Goal: Task Accomplishment & Management: Manage account settings

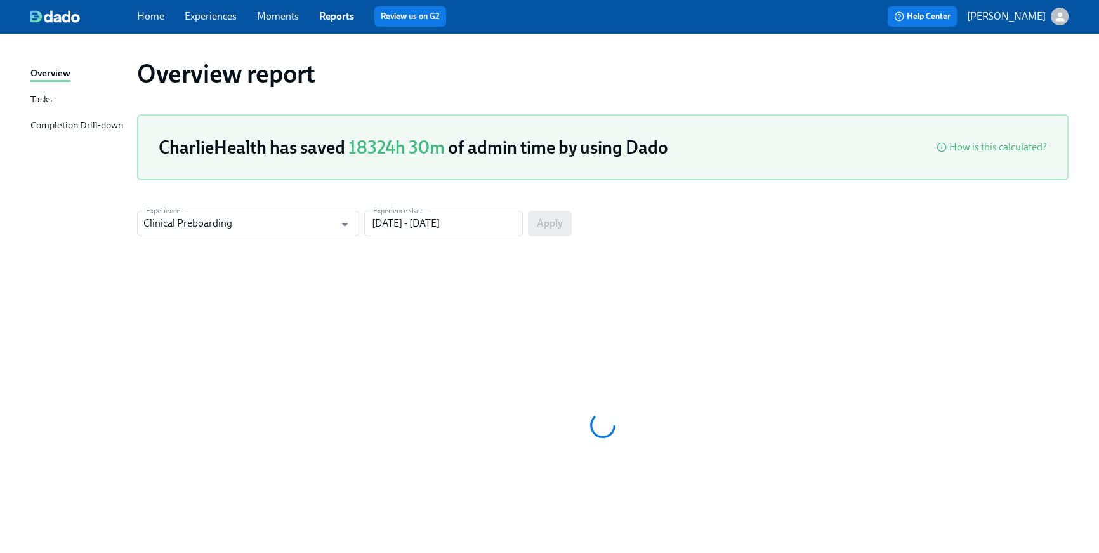
click at [143, 17] on link "Home" at bounding box center [150, 16] width 27 height 12
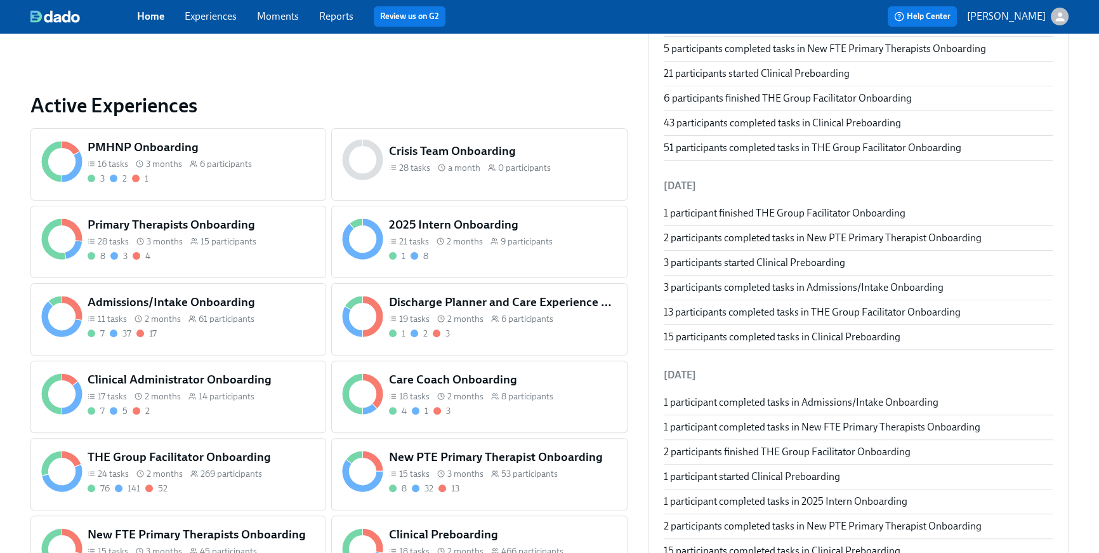
scroll to position [752, 0]
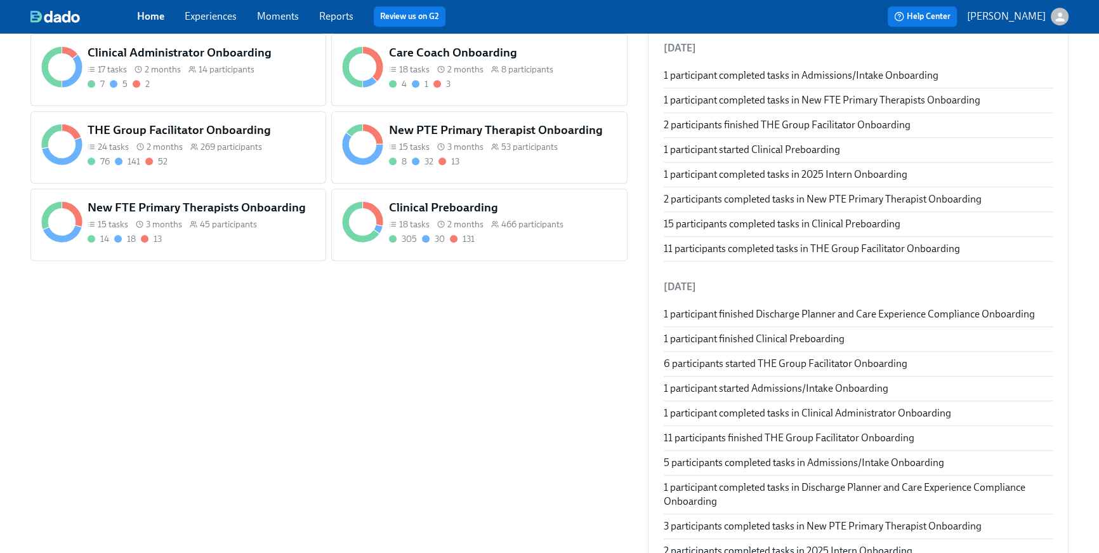
click at [392, 218] on div "18 tasks" at bounding box center [409, 224] width 41 height 12
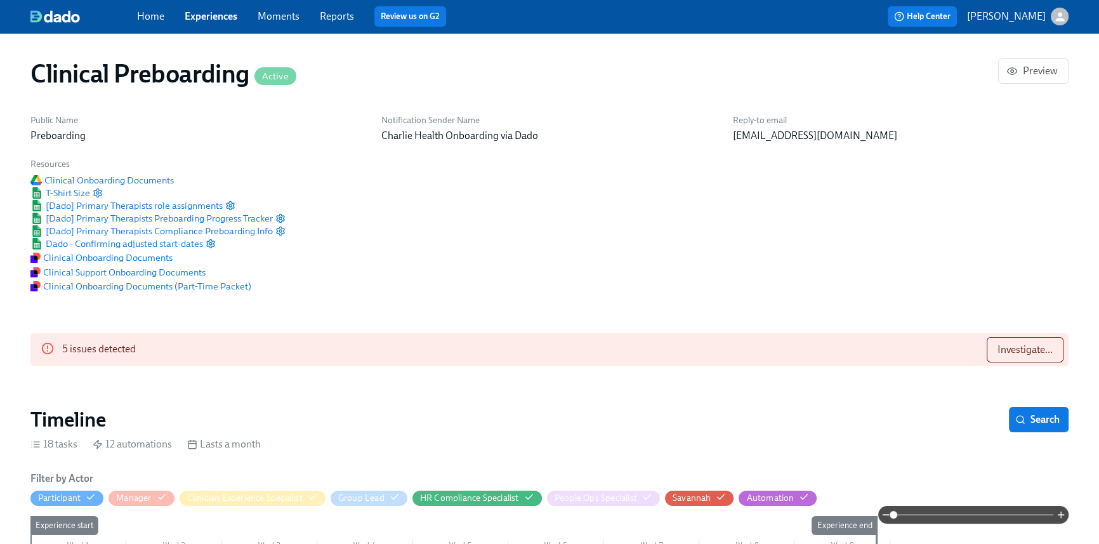
scroll to position [0, 14837]
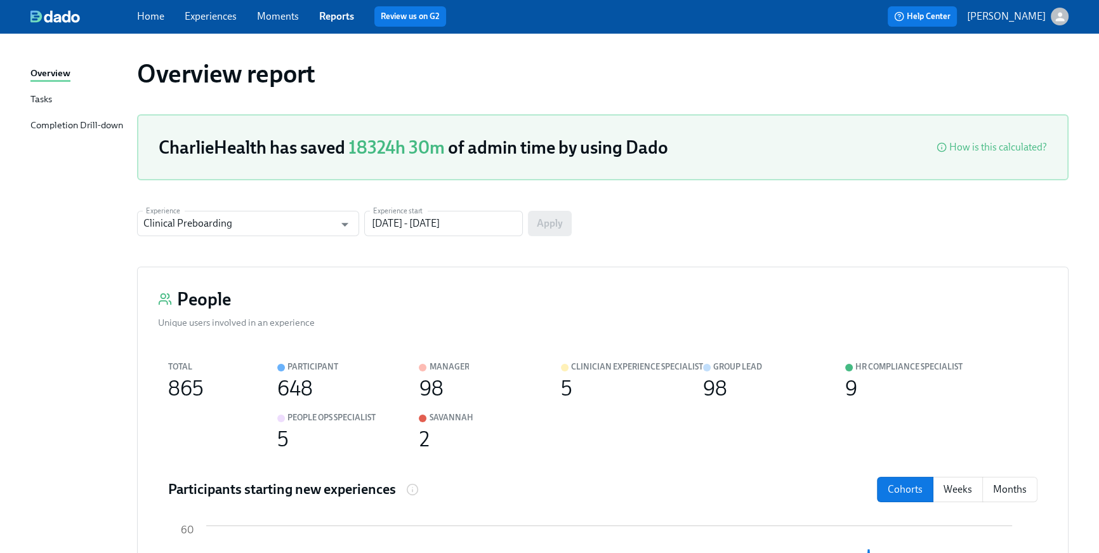
click at [159, 27] on div "Home Experiences Moments Reports Review us on G2 Help Center Briana Holloway" at bounding box center [549, 16] width 1099 height 33
click at [155, 18] on link "Home" at bounding box center [150, 16] width 27 height 12
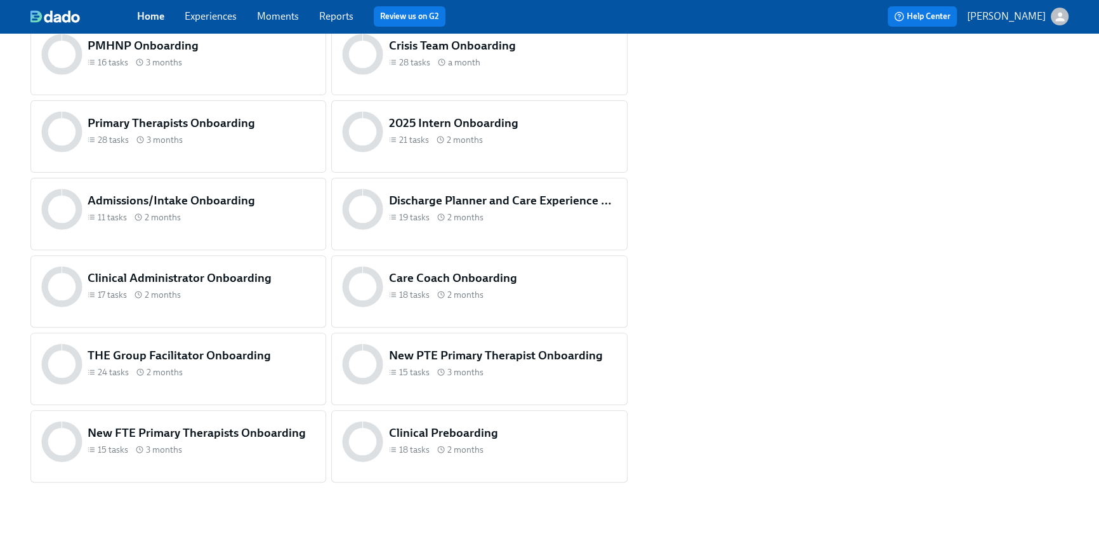
scroll to position [531, 0]
click at [248, 352] on h5 "THE Group Facilitator Onboarding" at bounding box center [202, 355] width 228 height 17
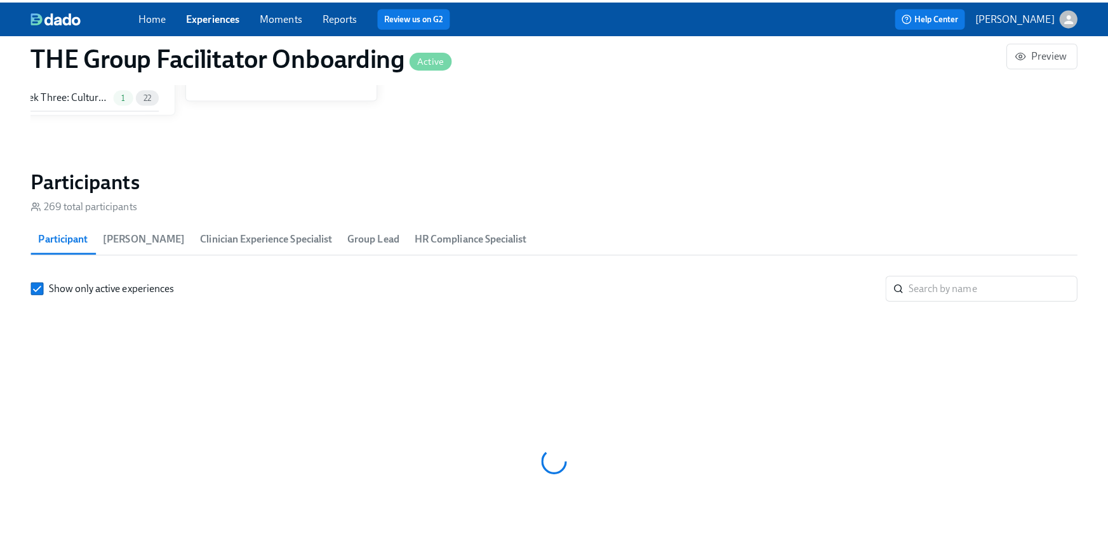
scroll to position [0, 18205]
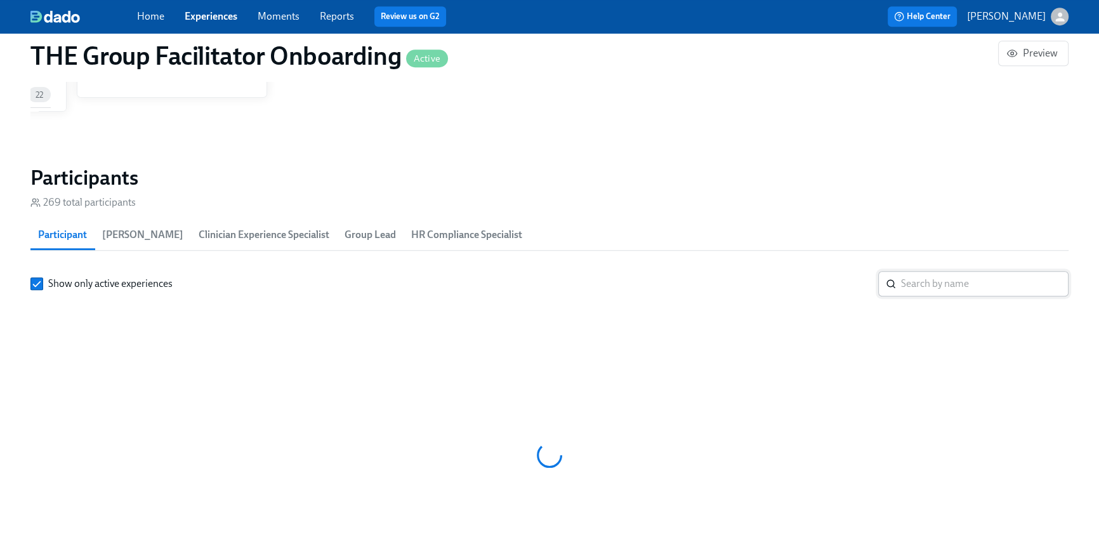
click at [988, 264] on section "Participants 269 total participants Participant Paige Eber Clinician Experience…" at bounding box center [549, 389] width 1038 height 449
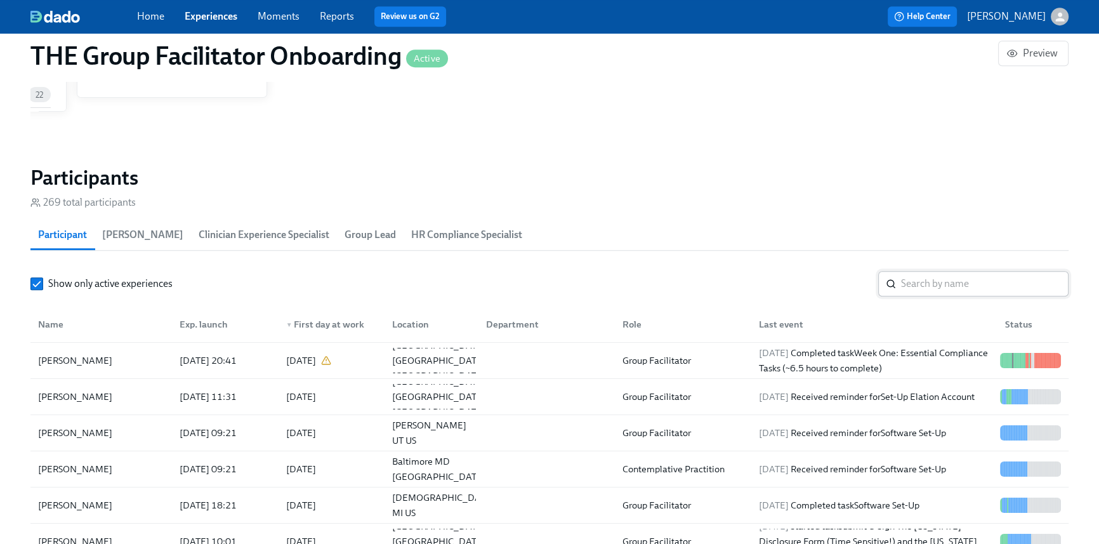
click at [972, 282] on input "search" at bounding box center [985, 283] width 168 height 25
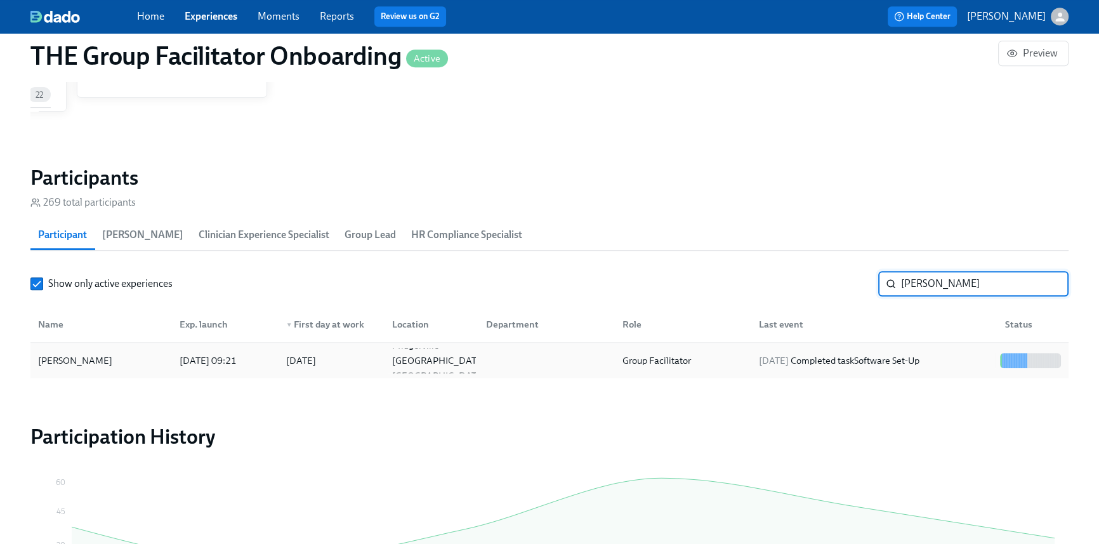
click at [925, 361] on div "2025/10/13 Completed task Software Set-Up" at bounding box center [839, 360] width 171 height 15
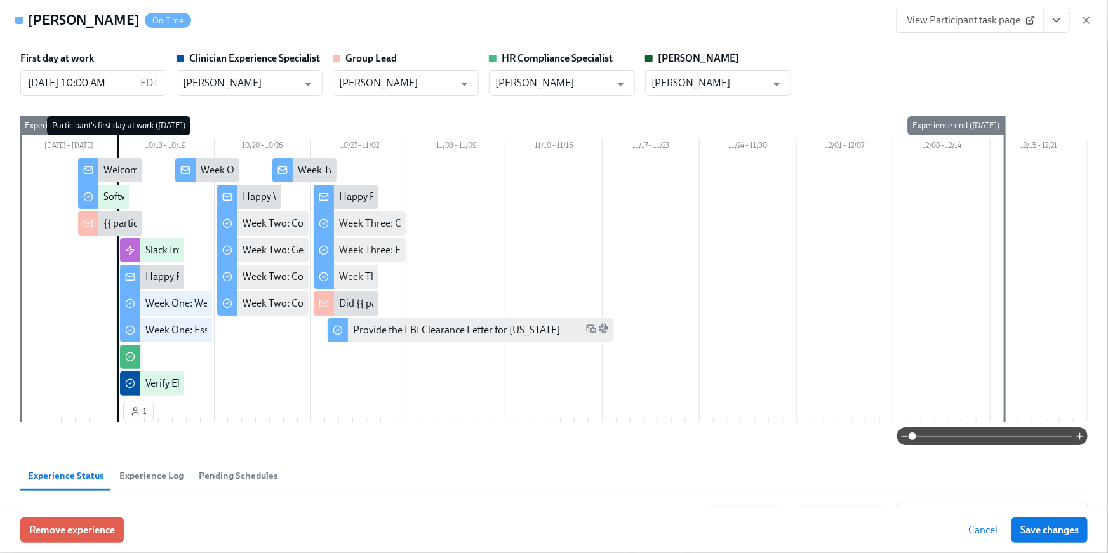
click at [1047, 23] on button "View task page" at bounding box center [1056, 20] width 27 height 25
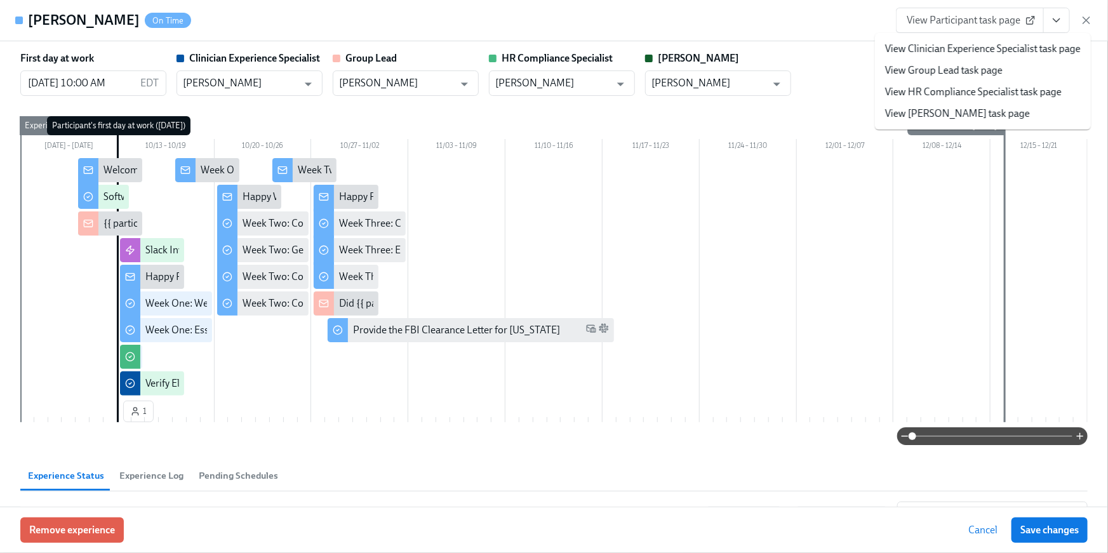
click at [1000, 88] on link "View HR Compliance Specialist task page" at bounding box center [973, 92] width 176 height 14
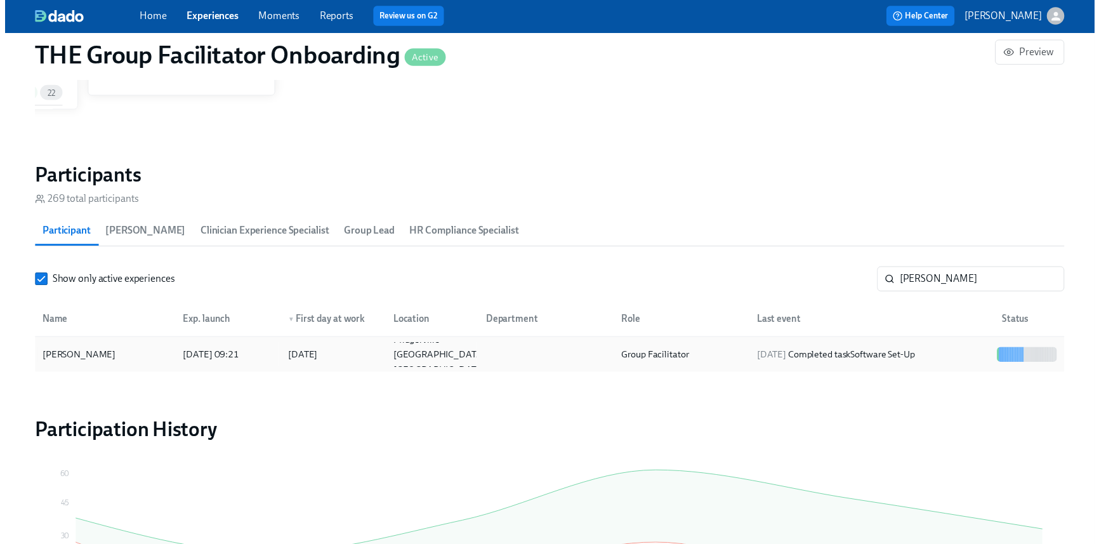
scroll to position [0, 18197]
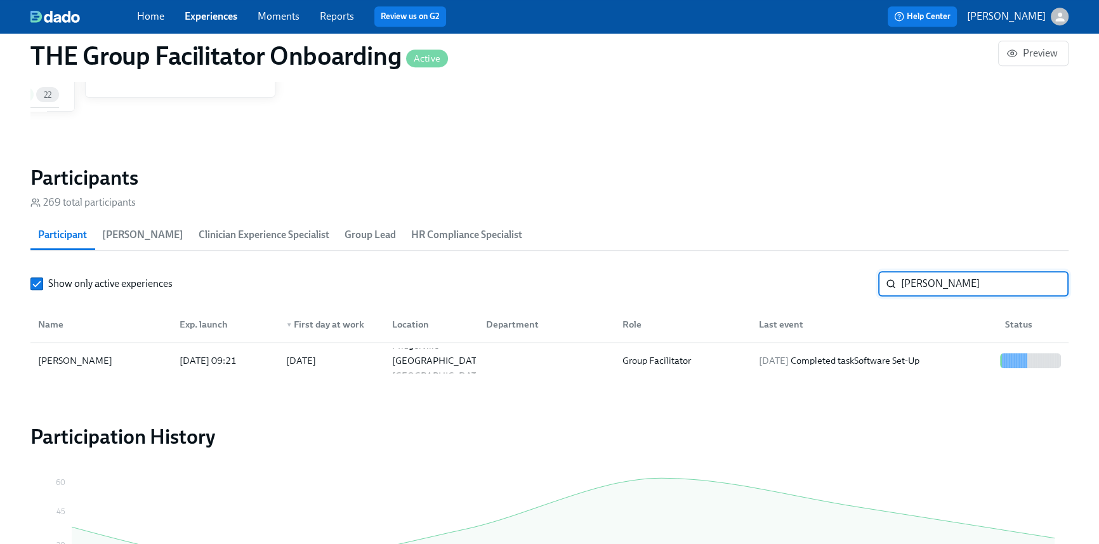
drag, startPoint x: 937, startPoint y: 286, endPoint x: 863, endPoint y: 271, distance: 75.2
click at [863, 271] on div "Show only active experiences holly ​" at bounding box center [549, 283] width 1038 height 25
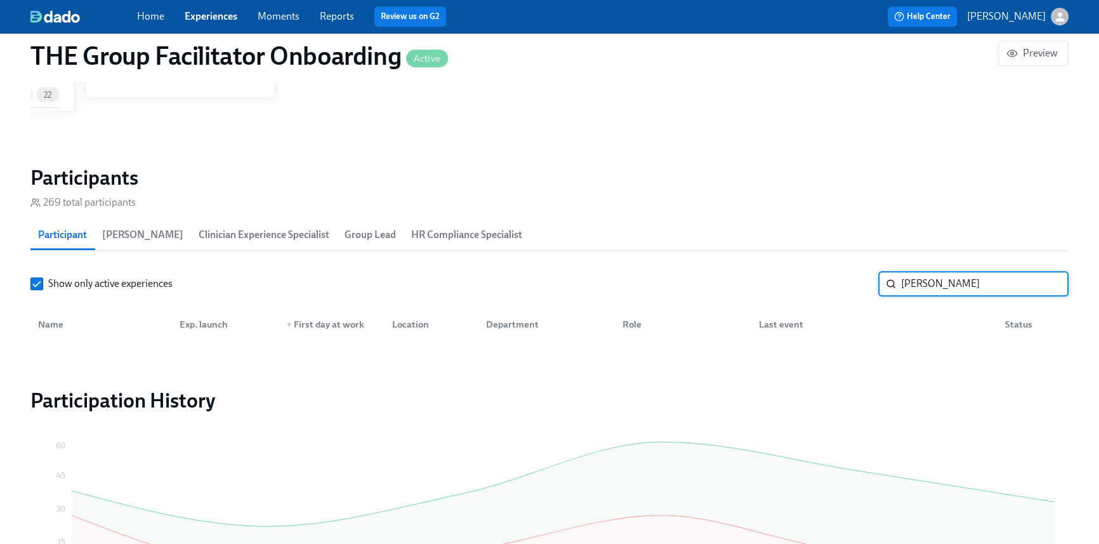
drag, startPoint x: 932, startPoint y: 283, endPoint x: 850, endPoint y: 268, distance: 83.8
click at [850, 268] on section "Participants 269 total participants Participant Paige Eber Clinician Experience…" at bounding box center [549, 256] width 1038 height 182
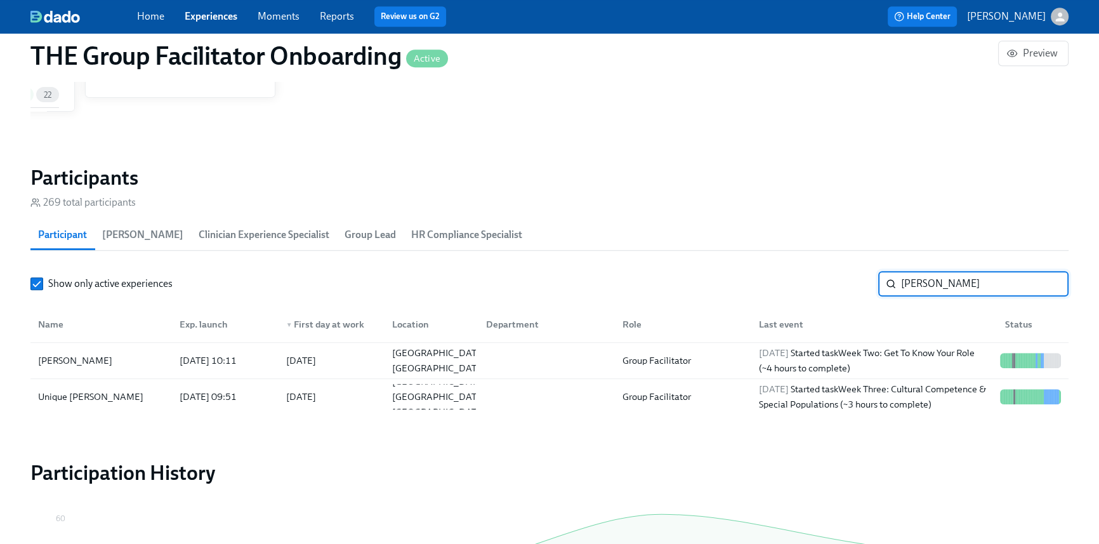
type input "carter"
click at [148, 23] on div "Home Experiences Moments Reports Review us on G2" at bounding box center [370, 16] width 466 height 20
click at [150, 15] on link "Home" at bounding box center [150, 16] width 27 height 12
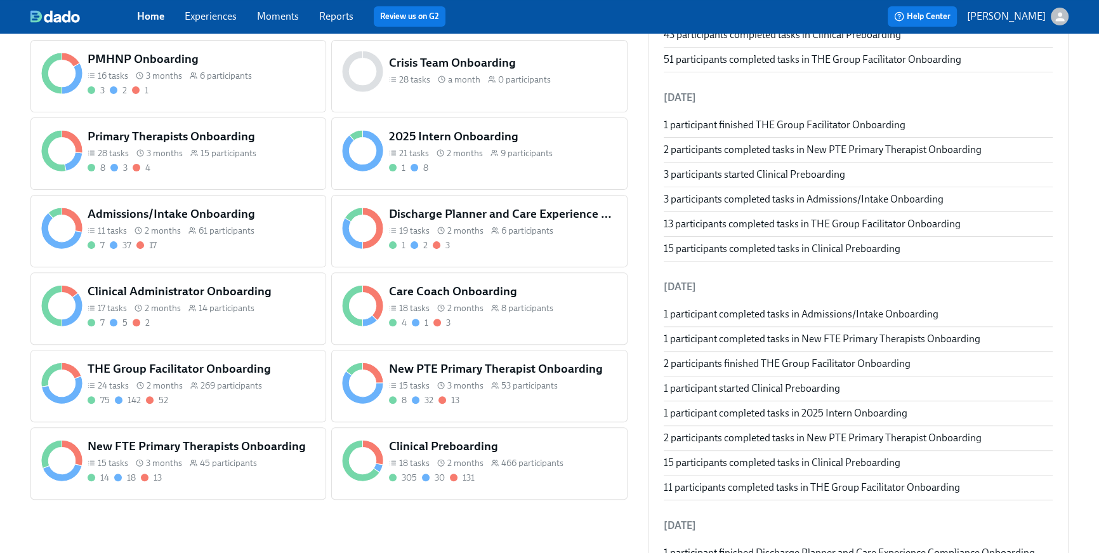
scroll to position [519, 0]
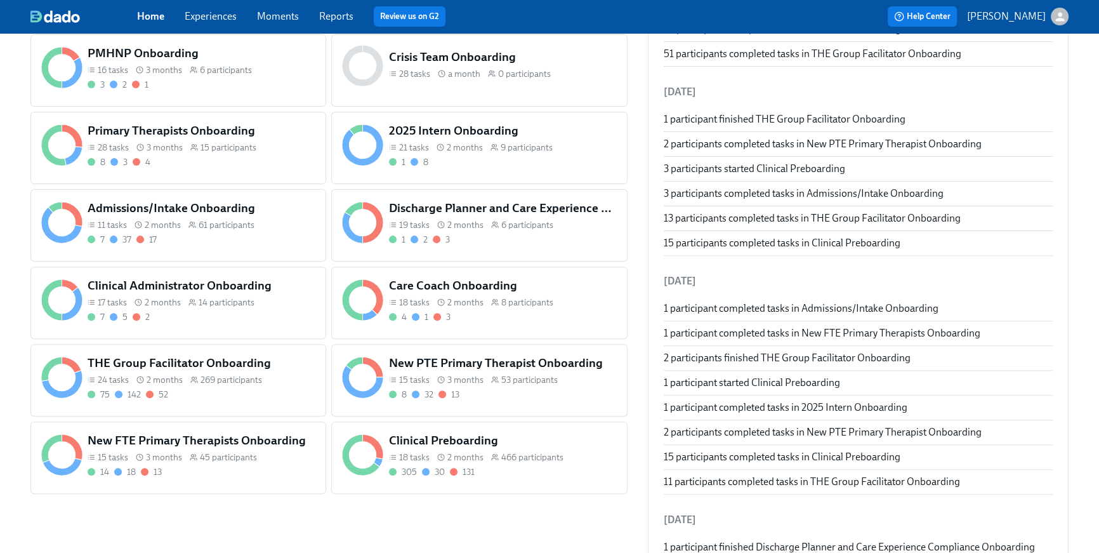
click at [236, 448] on div "New FTE Primary Therapists Onboarding 15 tasks 3 months 45 participants 14 18 13" at bounding box center [201, 455] width 233 height 51
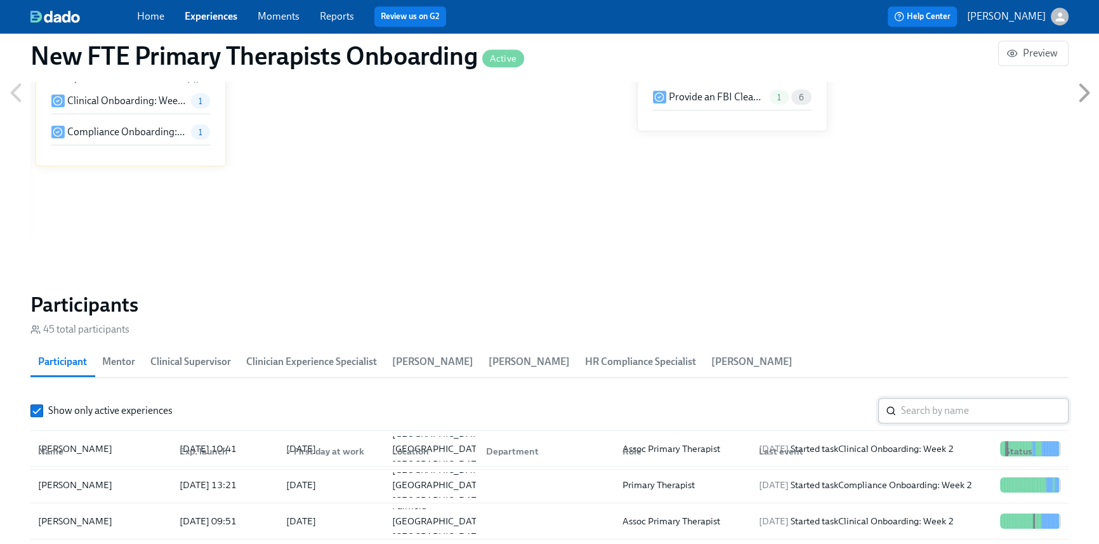
click at [916, 409] on input "search" at bounding box center [985, 410] width 168 height 25
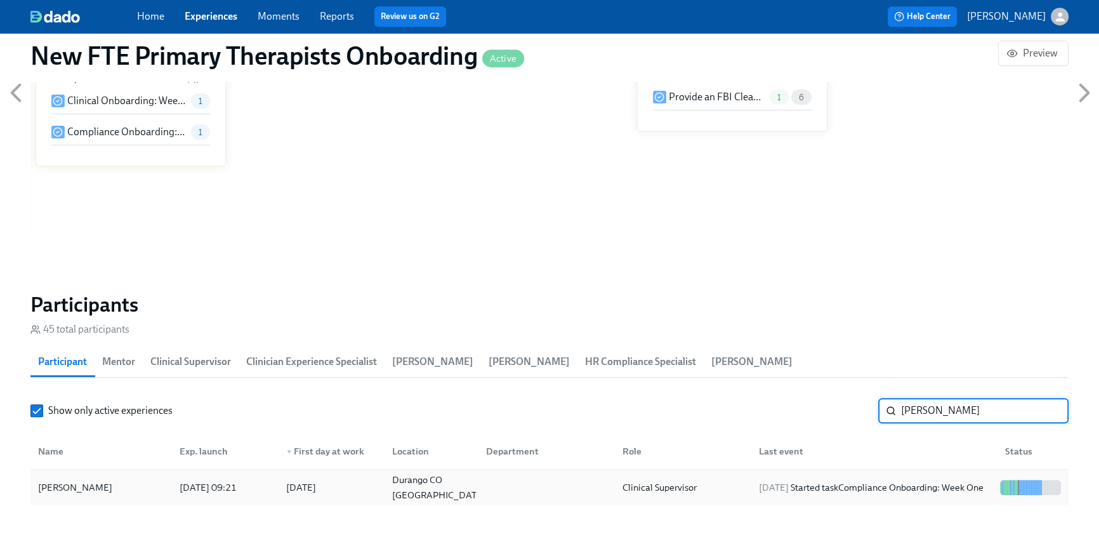
type input "shayna"
click at [911, 480] on div "2025/10/14 Started task Compliance Onboarding: Week One" at bounding box center [871, 487] width 235 height 15
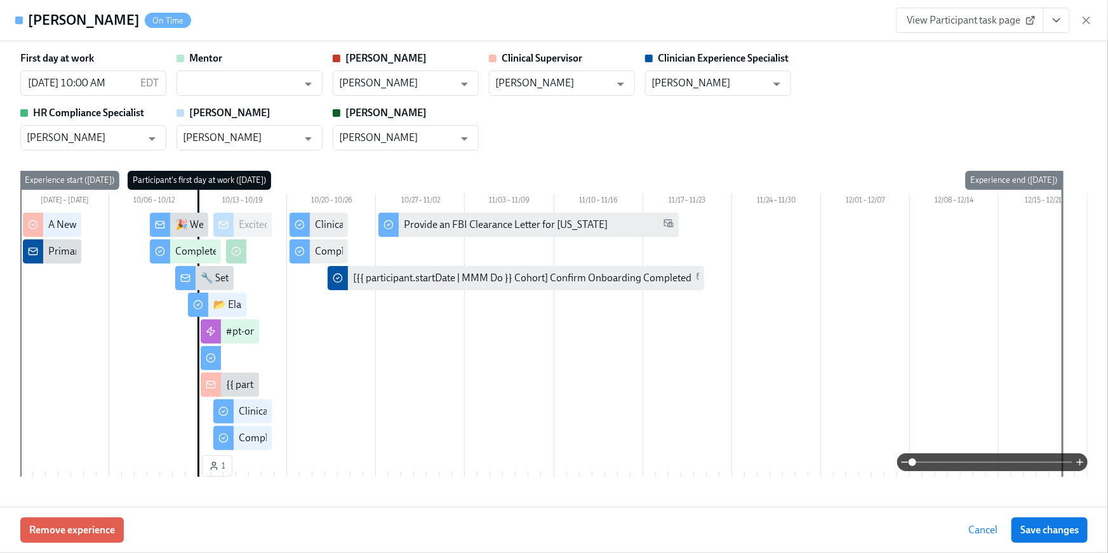
click at [1051, 19] on icon "View task page" at bounding box center [1056, 20] width 13 height 13
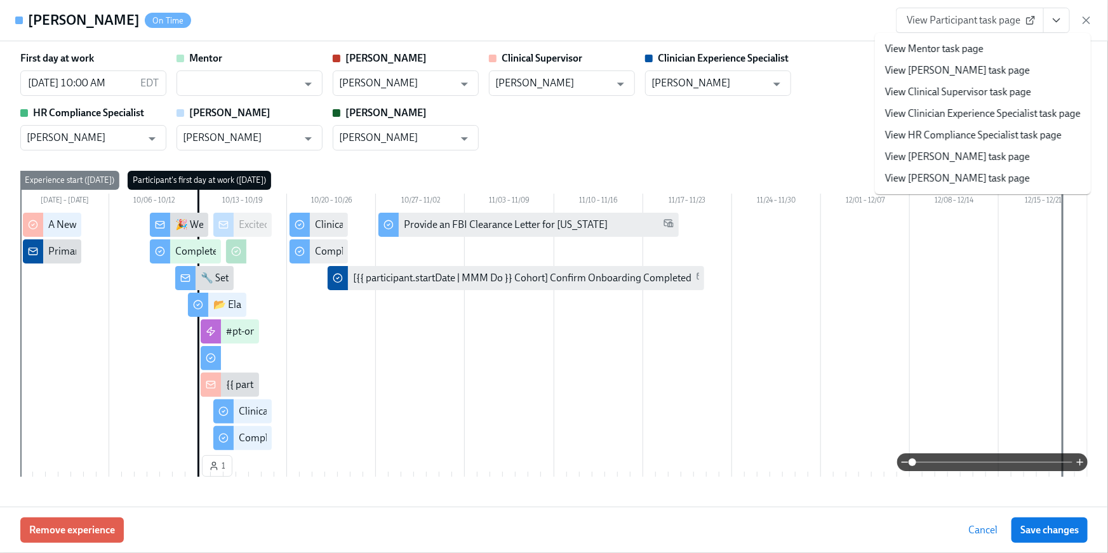
click at [992, 129] on li "View HR Compliance Specialist task page" at bounding box center [983, 135] width 216 height 22
click at [984, 135] on link "View HR Compliance Specialist task page" at bounding box center [973, 135] width 176 height 14
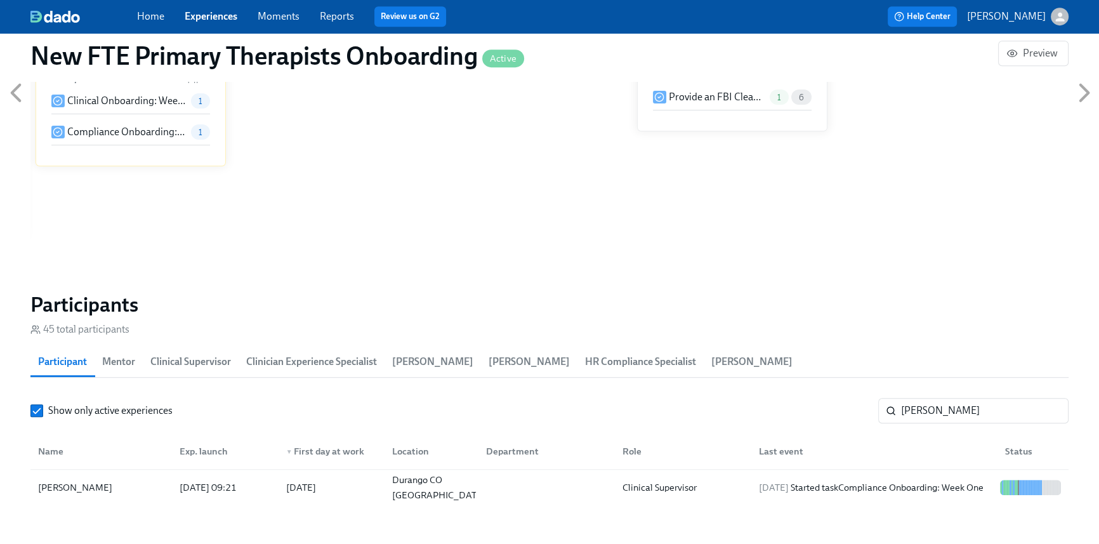
click at [142, 13] on link "Home" at bounding box center [150, 16] width 27 height 12
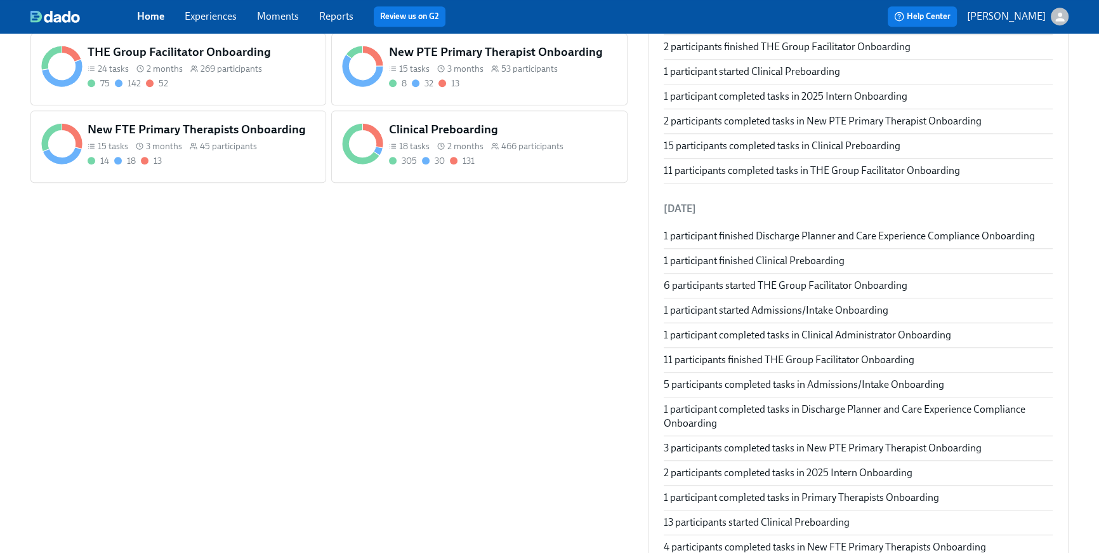
scroll to position [699, 0]
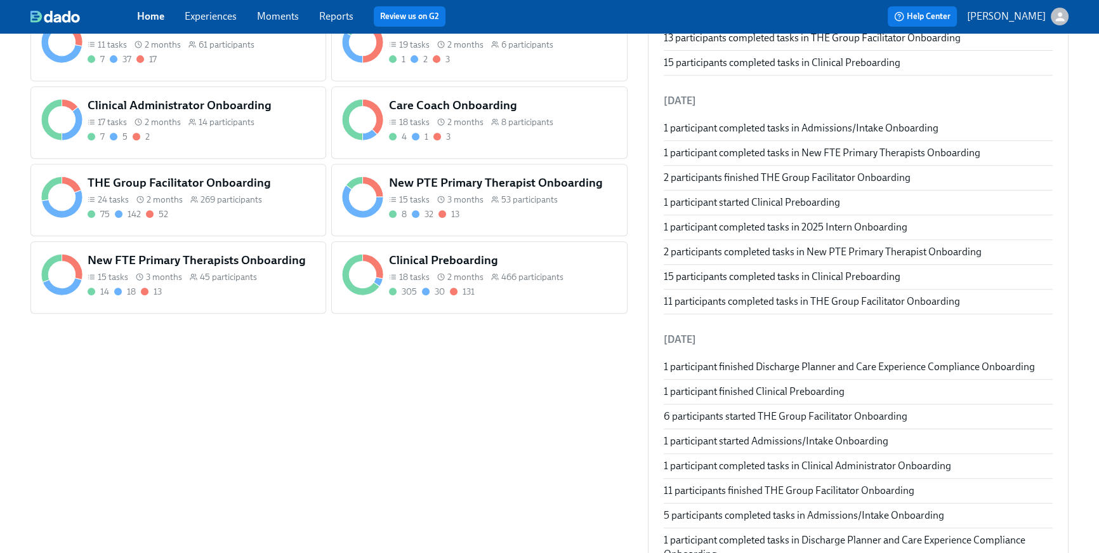
click at [287, 208] on div "75 142 52" at bounding box center [202, 214] width 228 height 12
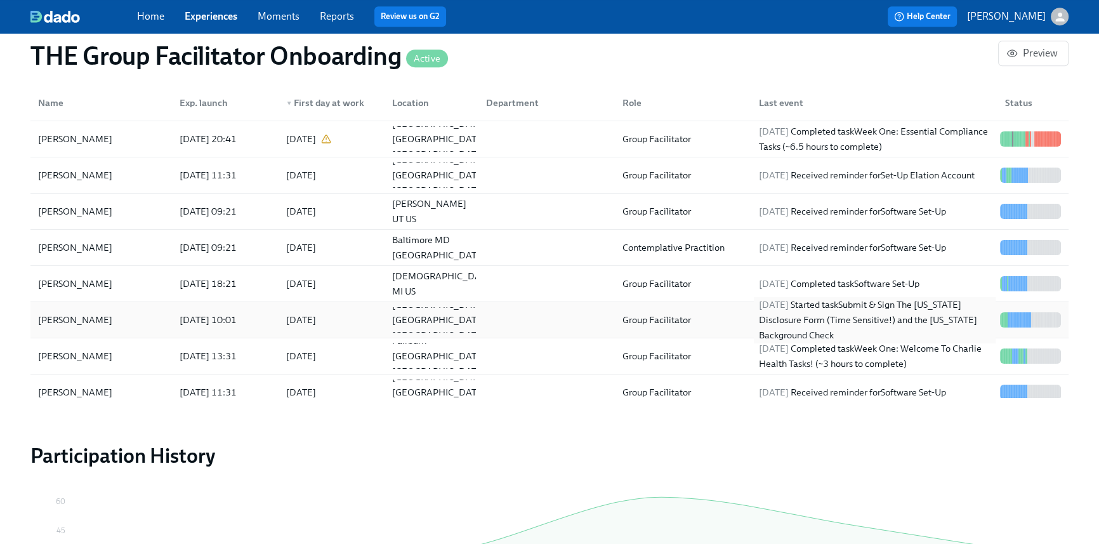
scroll to position [1169, 0]
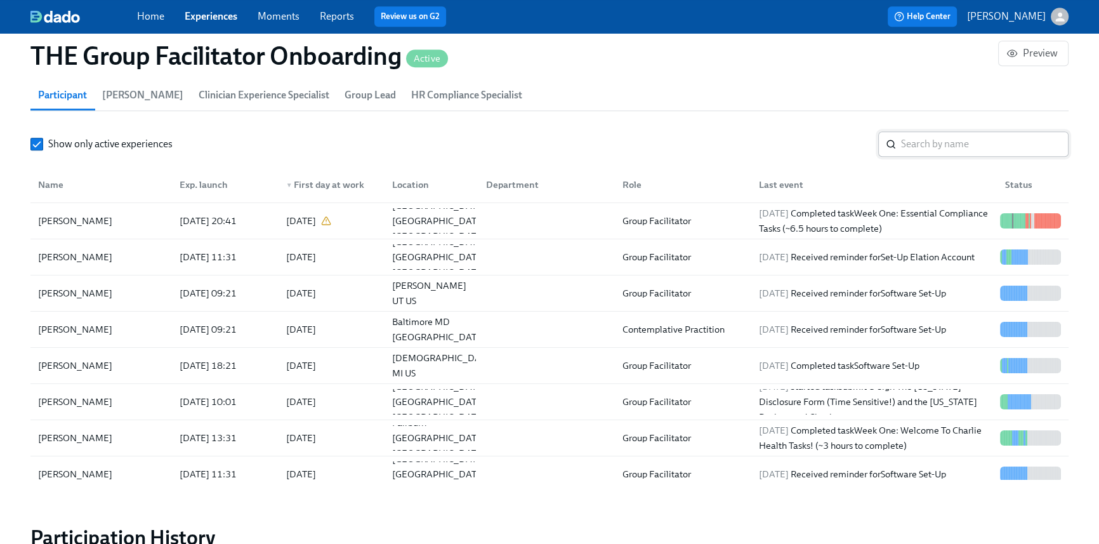
click at [948, 142] on input "search" at bounding box center [985, 143] width 168 height 25
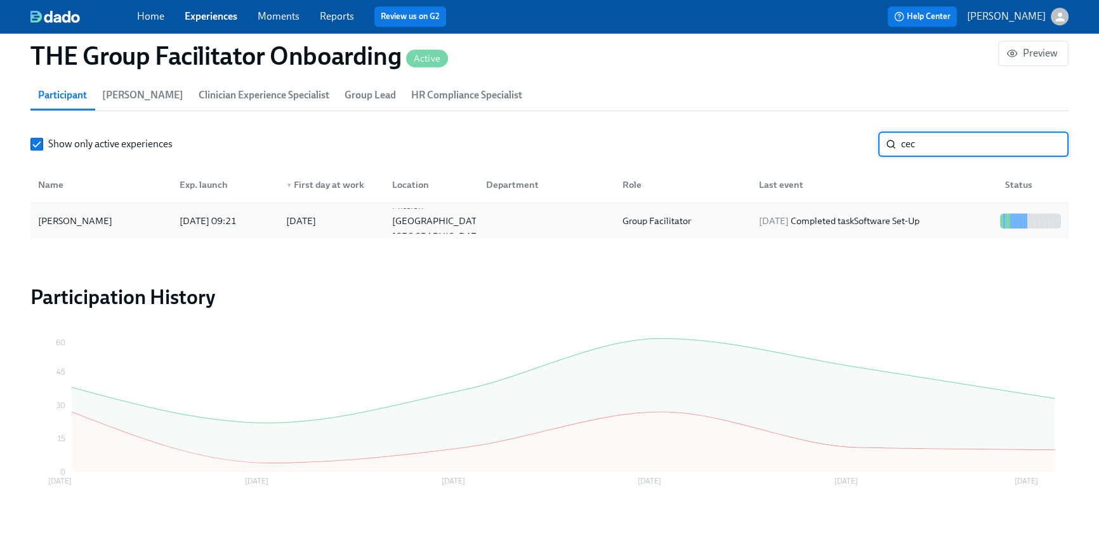
click at [924, 214] on div "2025/10/13 Completed task Software Set-Up" at bounding box center [839, 220] width 171 height 15
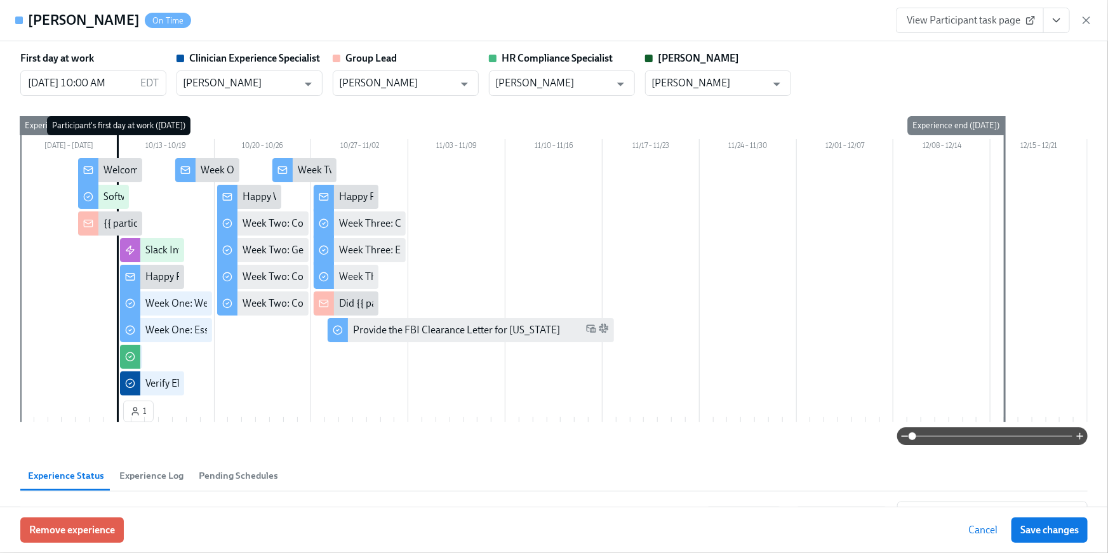
click at [1055, 22] on icon "View task page" at bounding box center [1056, 20] width 13 height 13
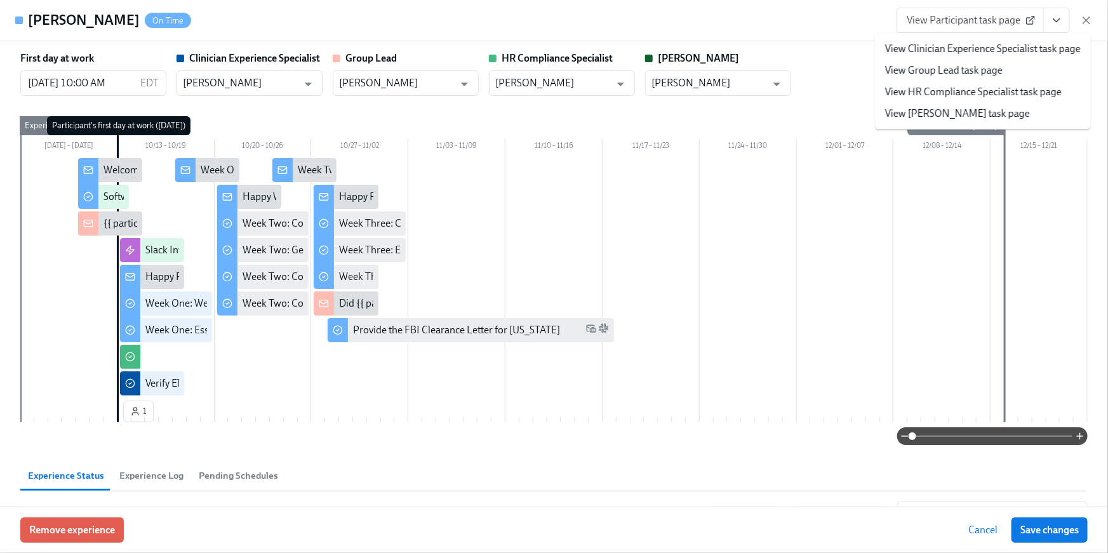
click at [1055, 22] on icon "View task page" at bounding box center [1056, 20] width 13 height 13
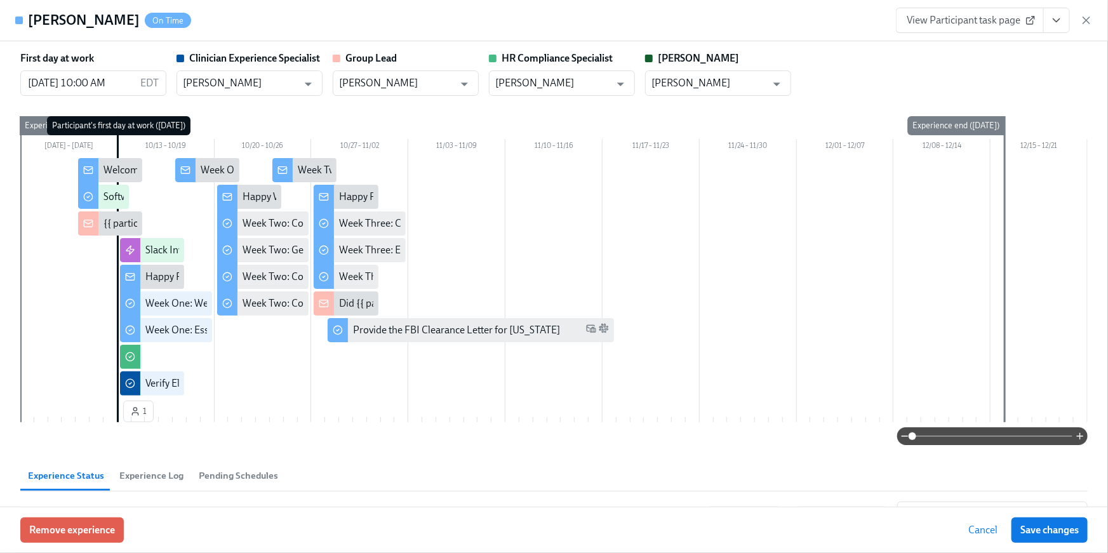
click at [1055, 23] on icon "View task page" at bounding box center [1056, 20] width 13 height 13
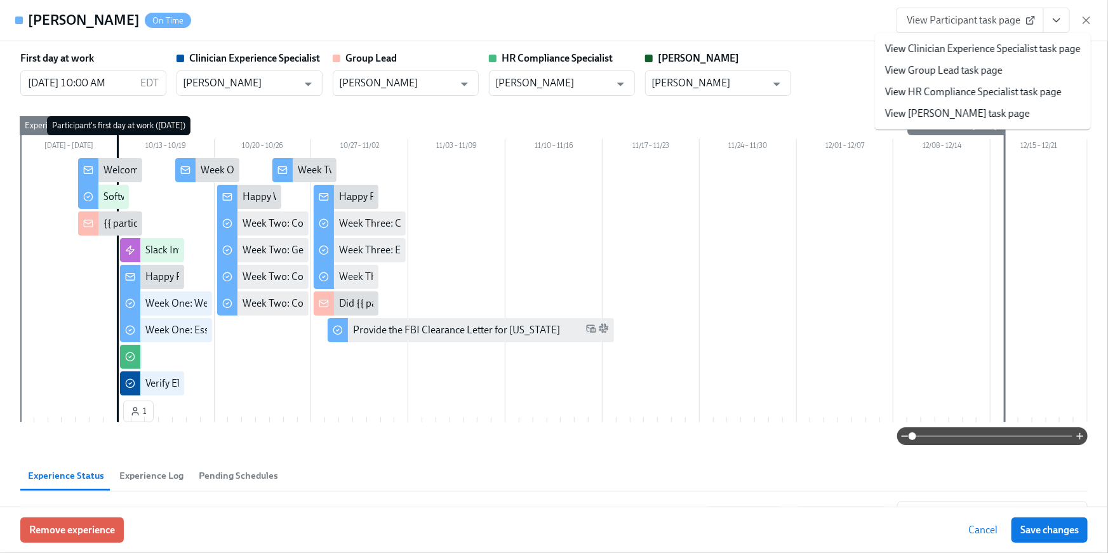
click at [1036, 88] on link "View HR Compliance Specialist task page" at bounding box center [973, 92] width 176 height 14
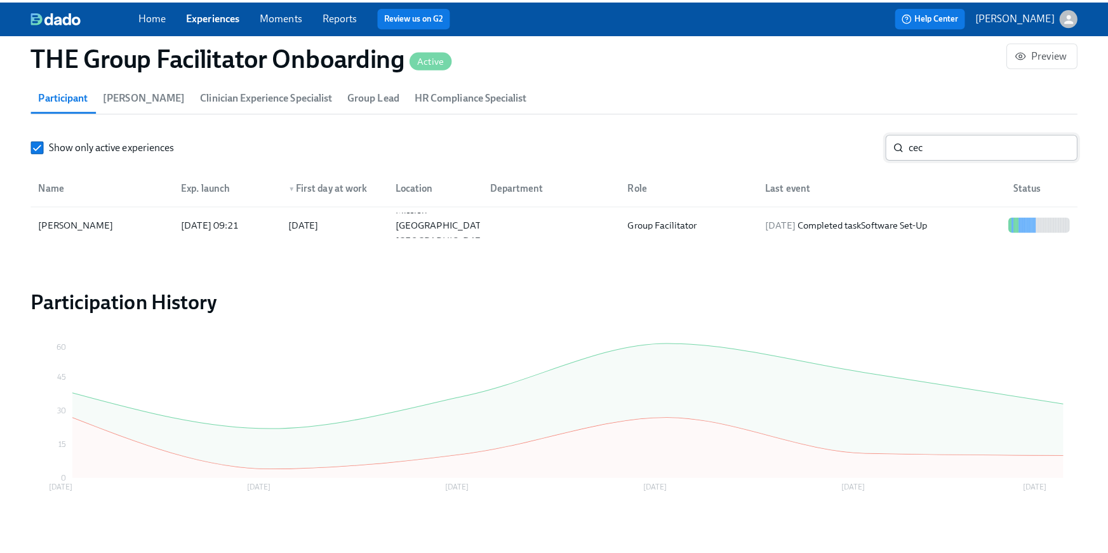
scroll to position [0, 18205]
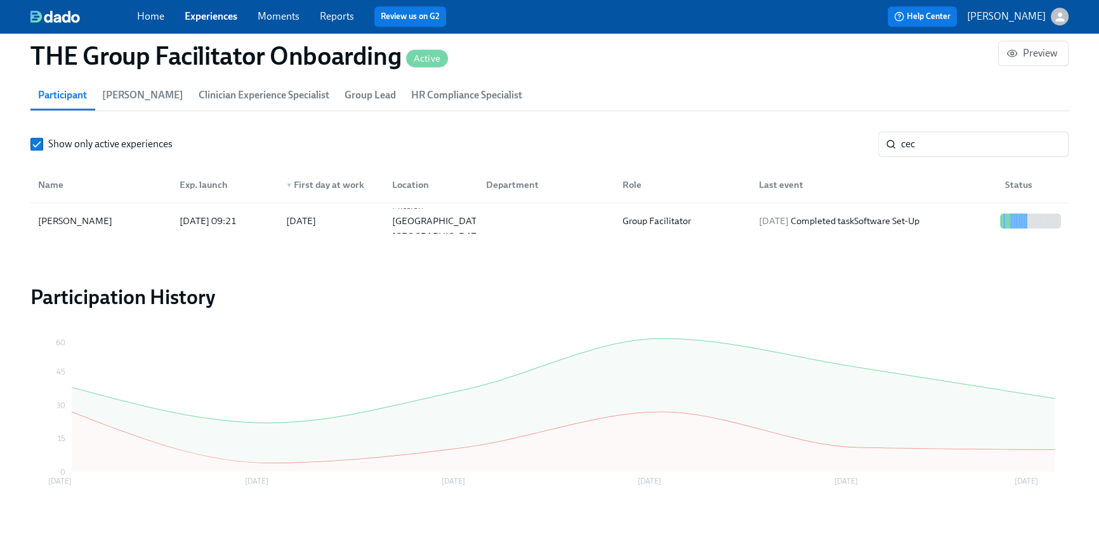
drag, startPoint x: 851, startPoint y: 124, endPoint x: 839, endPoint y: 123, distance: 12.1
click at [842, 123] on section "Participants 269 total participants Participant Paige Eber Clinician Experience…" at bounding box center [549, 134] width 1038 height 218
click at [886, 223] on div "2025/10/13 Received reminder for Software Set-Up" at bounding box center [852, 220] width 197 height 15
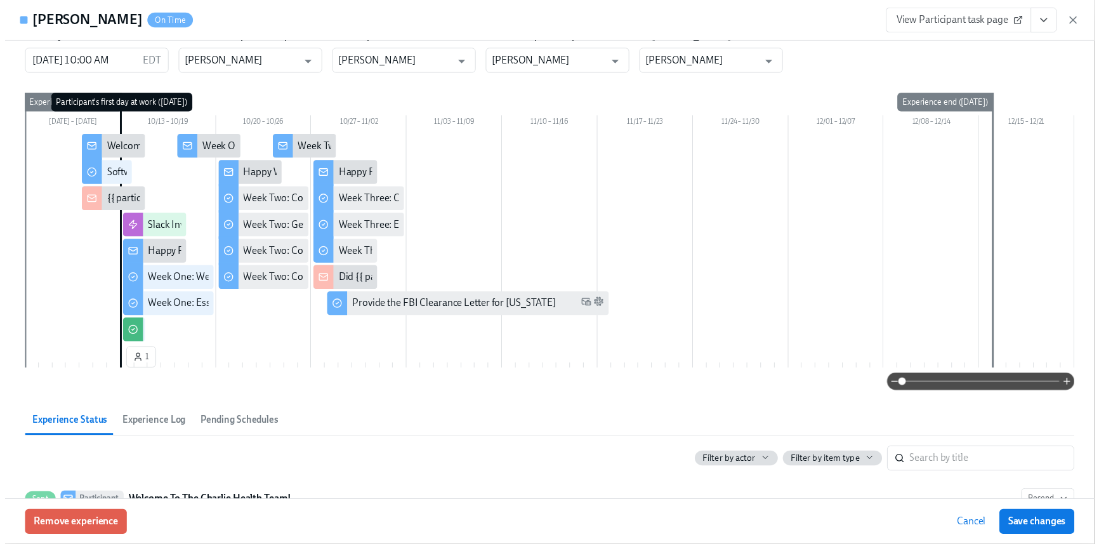
scroll to position [46, 0]
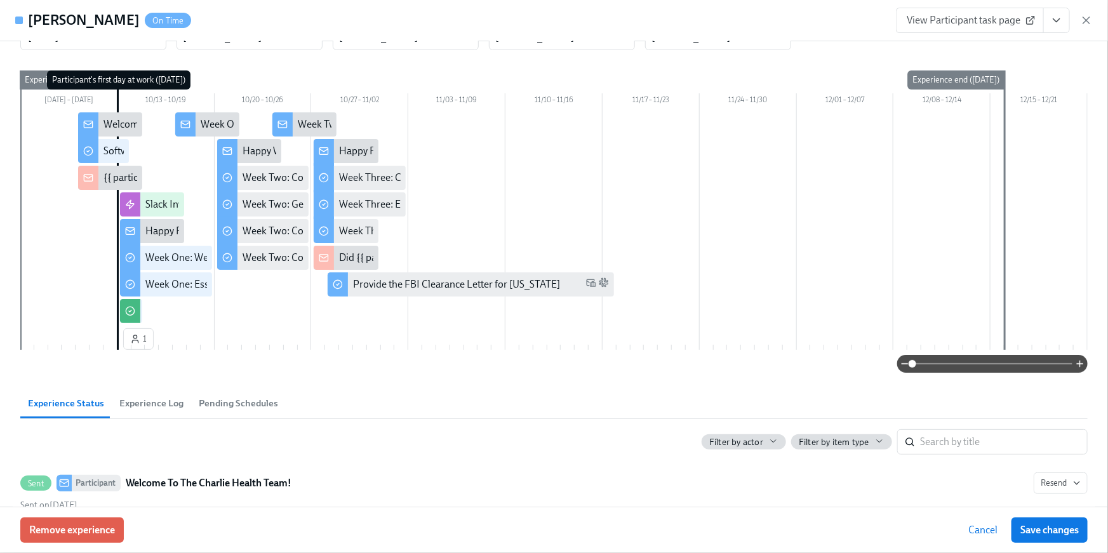
click at [1059, 24] on icon "View task page" at bounding box center [1056, 20] width 13 height 13
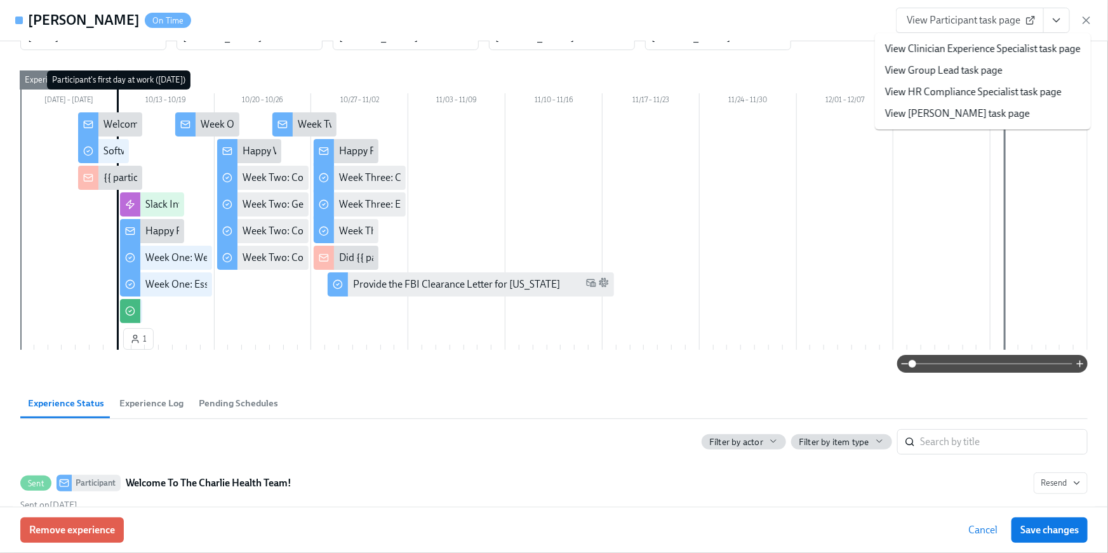
click at [1016, 96] on link "View HR Compliance Specialist task page" at bounding box center [973, 92] width 176 height 14
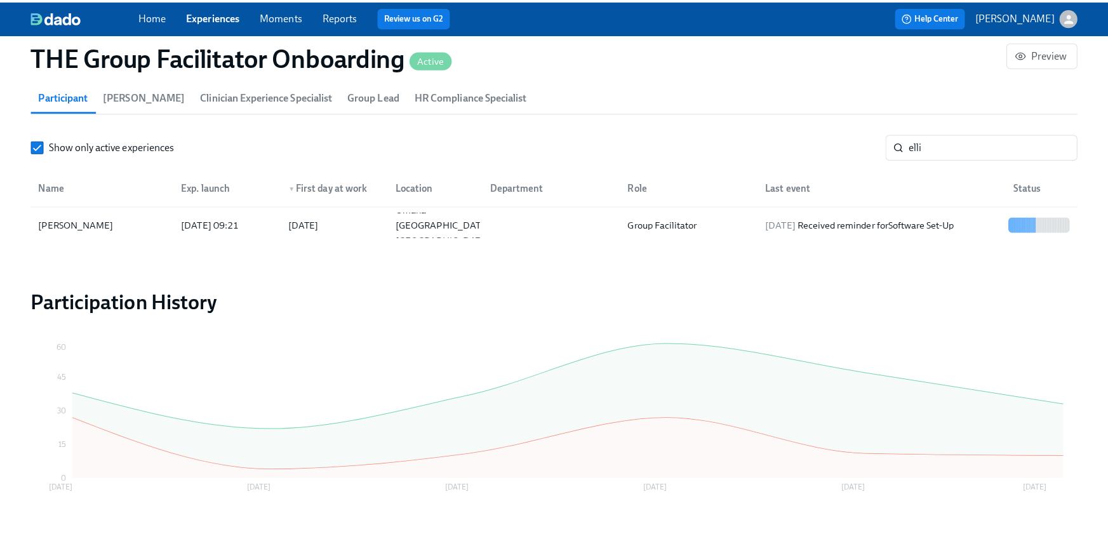
scroll to position [0, 18197]
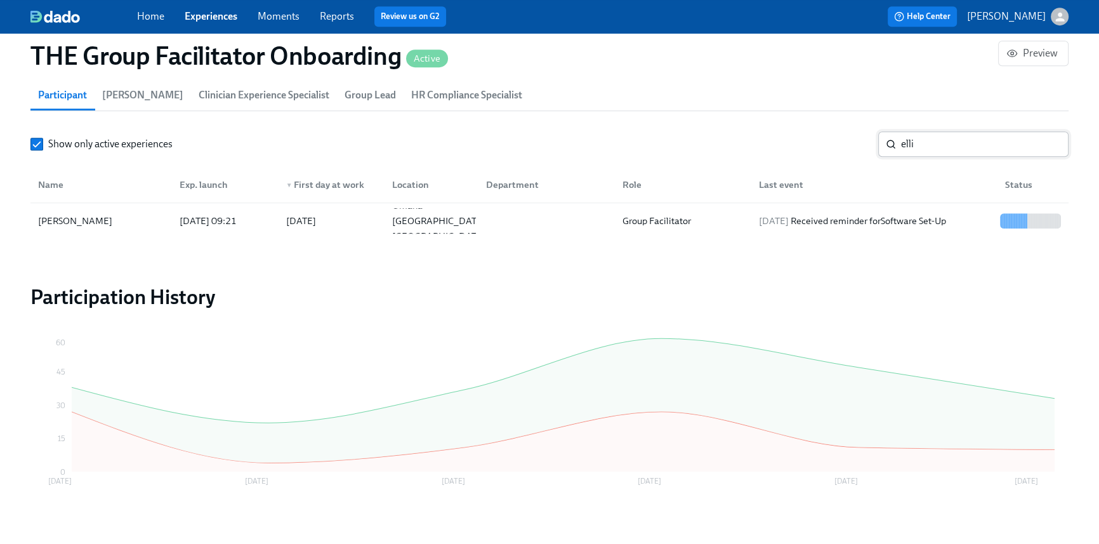
click at [882, 136] on div "elli ​" at bounding box center [973, 143] width 190 height 25
click at [951, 216] on div "2025/10/13 Received reminder for Software Set-Up" at bounding box center [852, 220] width 197 height 15
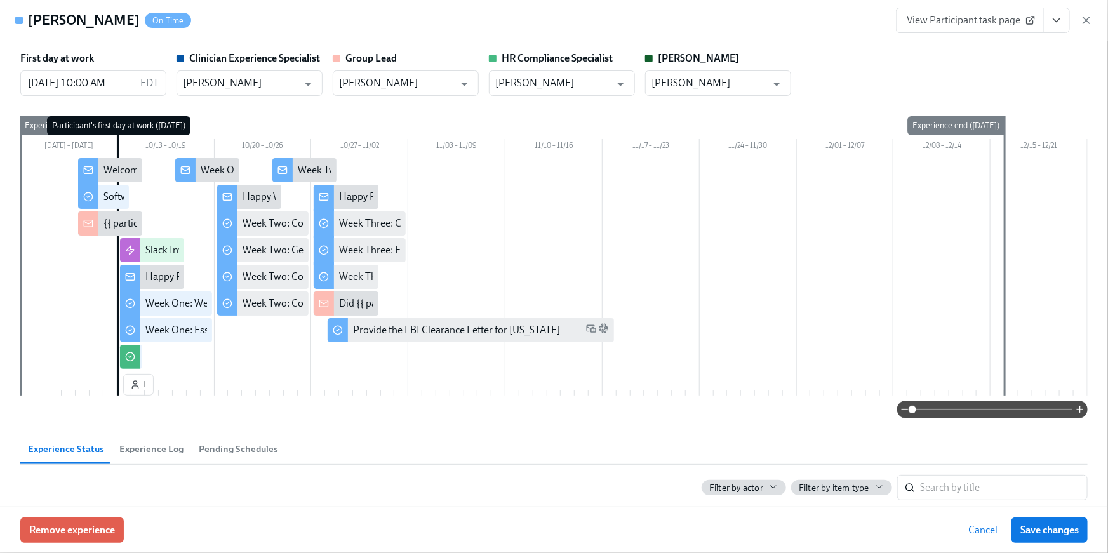
click at [1055, 21] on icon "View task page" at bounding box center [1056, 20] width 6 height 3
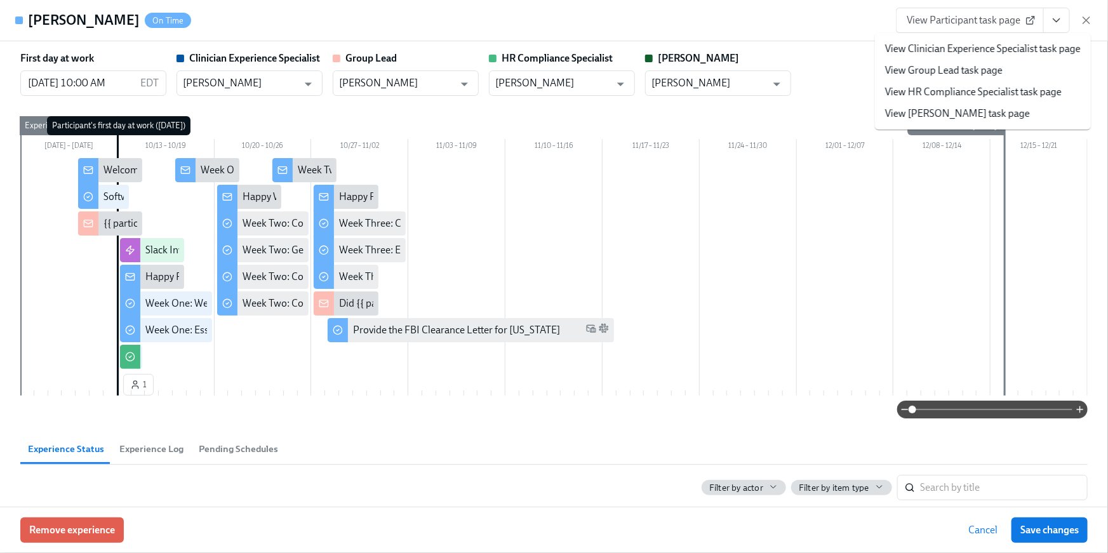
click at [1019, 95] on link "View HR Compliance Specialist task page" at bounding box center [973, 92] width 176 height 14
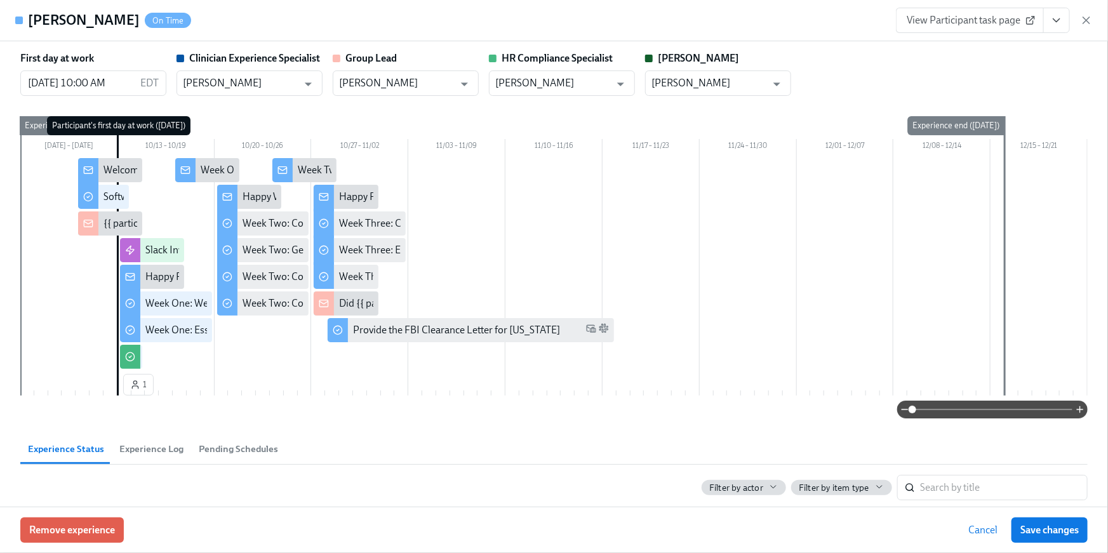
scroll to position [0, 18205]
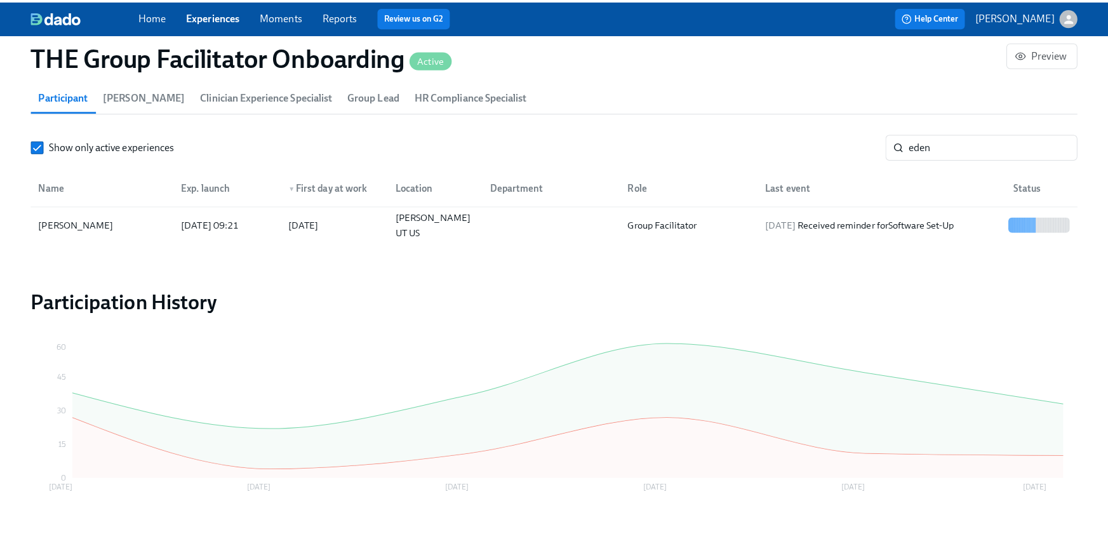
scroll to position [0, 18197]
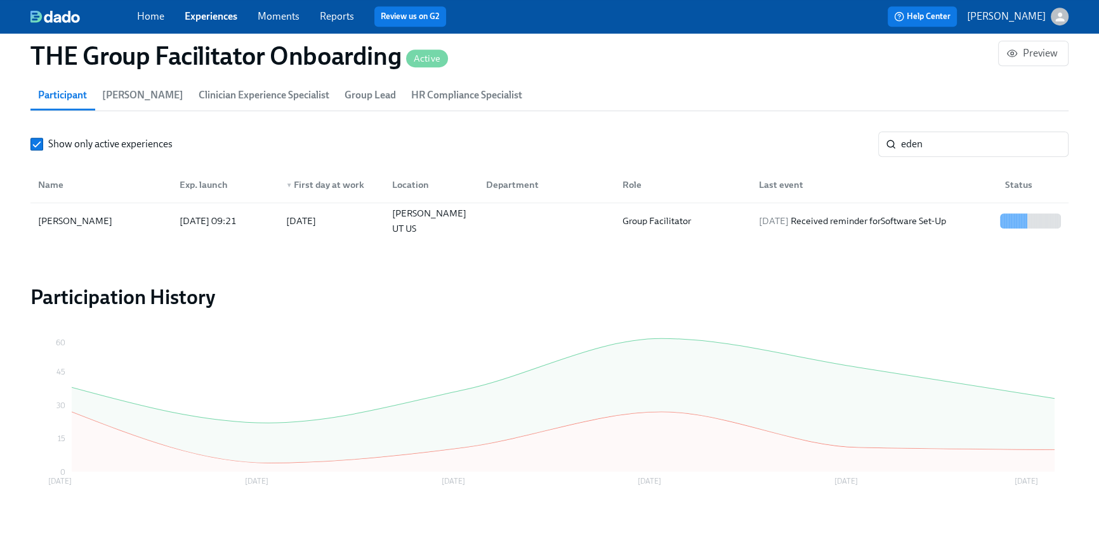
drag, startPoint x: 897, startPoint y: 147, endPoint x: 814, endPoint y: 147, distance: 82.5
click at [814, 147] on div "Show only active experiences eden ​" at bounding box center [549, 143] width 1038 height 25
type input "naza"
click at [839, 225] on div "2025/10/13 Received reminder for Software Set-Up" at bounding box center [852, 220] width 197 height 15
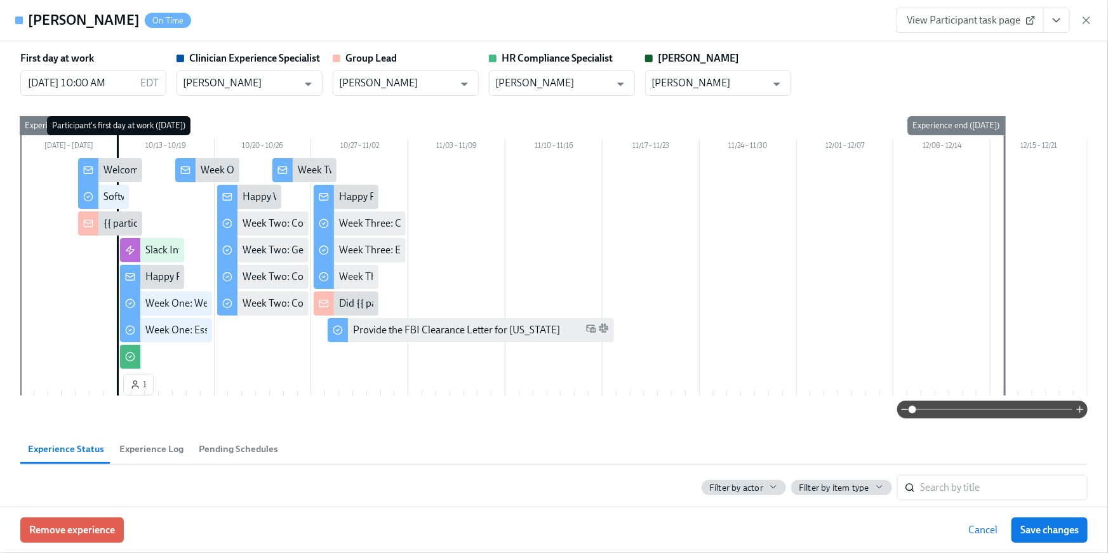
click at [1060, 23] on icon "View task page" at bounding box center [1056, 20] width 13 height 13
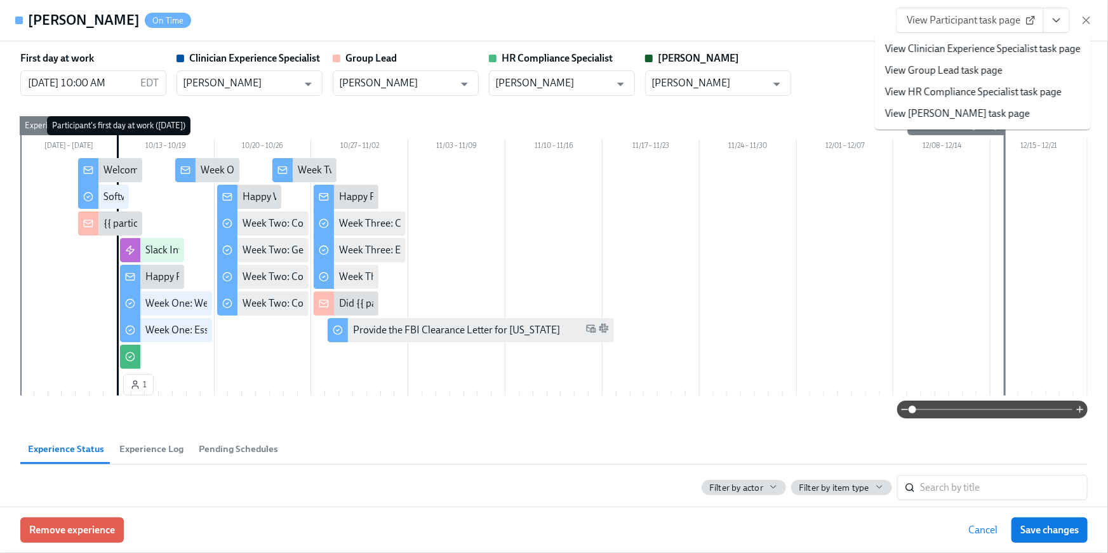
click at [986, 93] on link "View HR Compliance Specialist task page" at bounding box center [973, 92] width 176 height 14
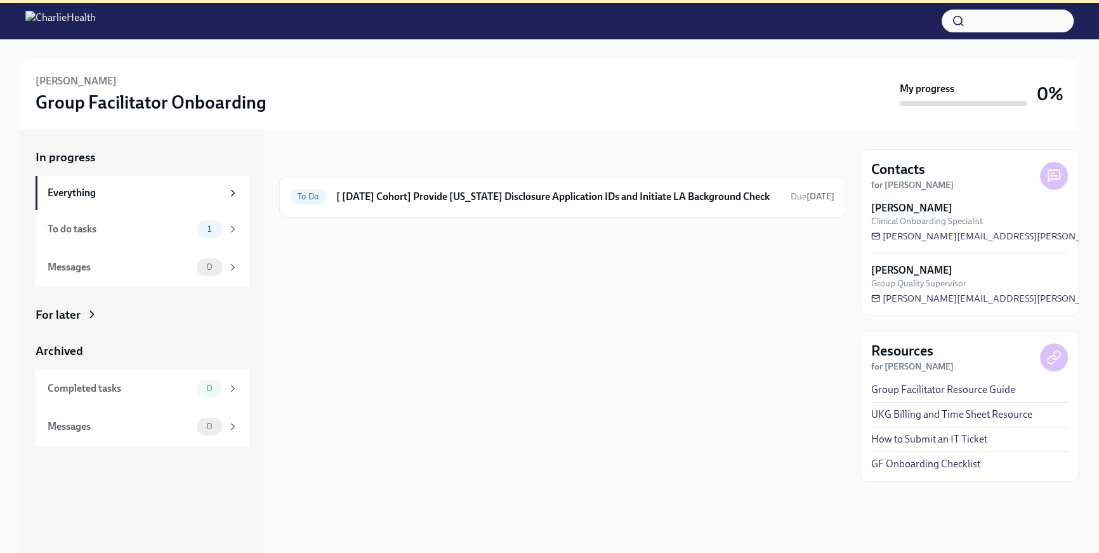
scroll to position [142, 0]
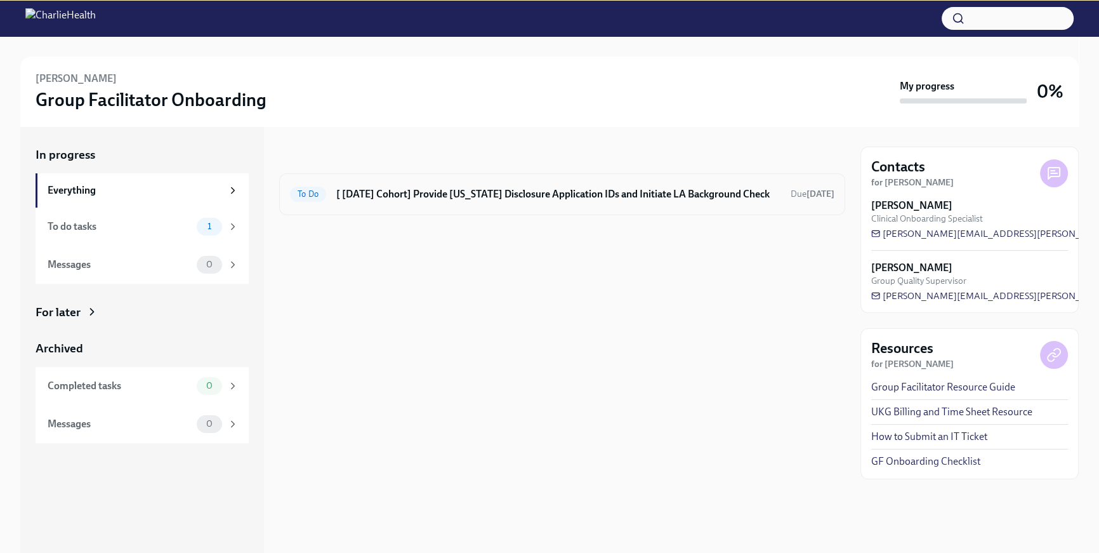
click at [731, 196] on h6 "[ Oct 13th Cohort] Provide Utah Disclosure Application IDs and Initiate LA Back…" at bounding box center [558, 194] width 444 height 14
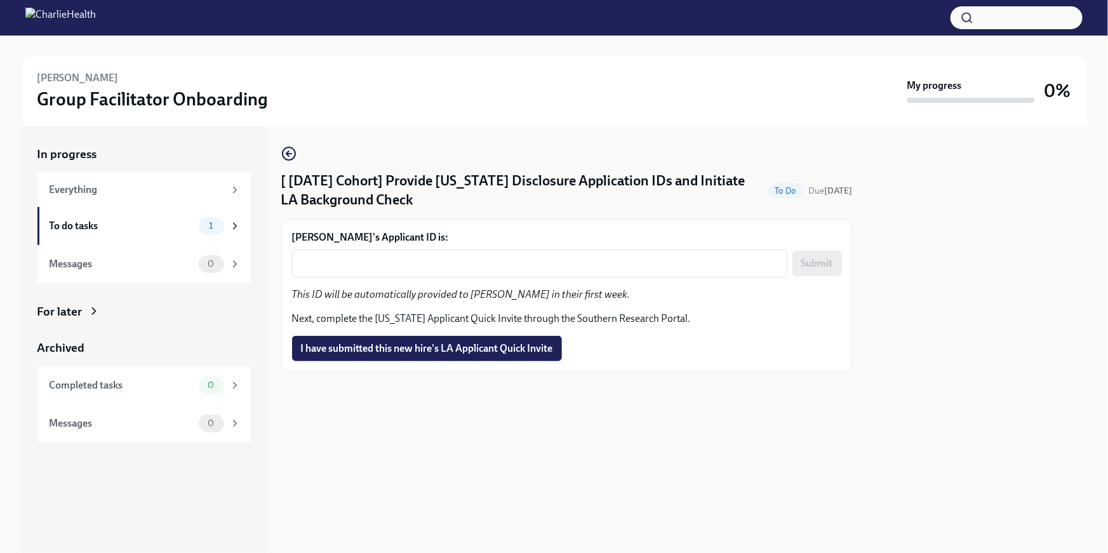
drag, startPoint x: 538, startPoint y: 345, endPoint x: 548, endPoint y: 348, distance: 11.2
click at [538, 345] on span "I have submitted this new hire's LA Applicant Quick Invite" at bounding box center [427, 348] width 252 height 13
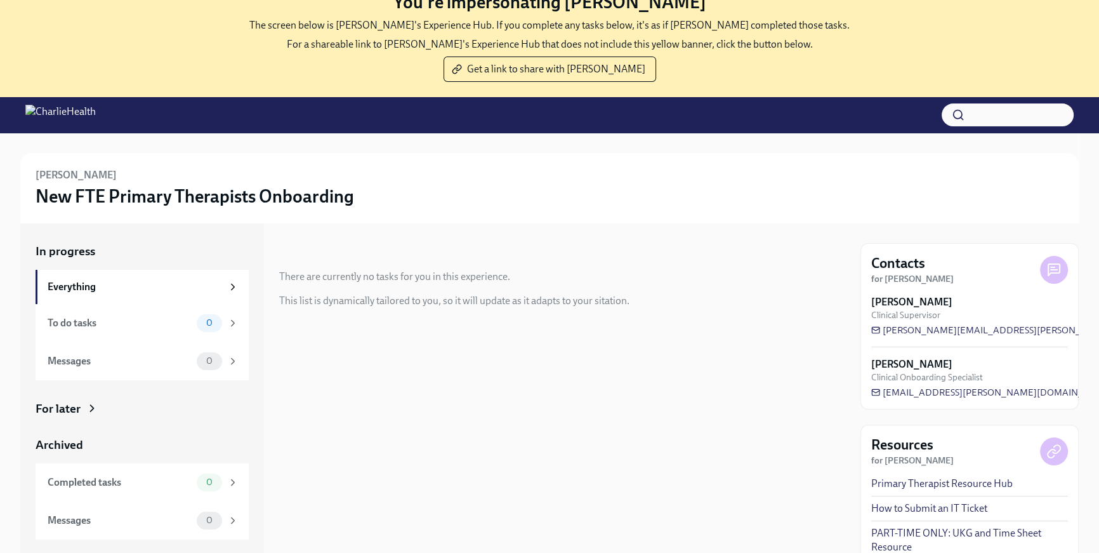
scroll to position [49, 0]
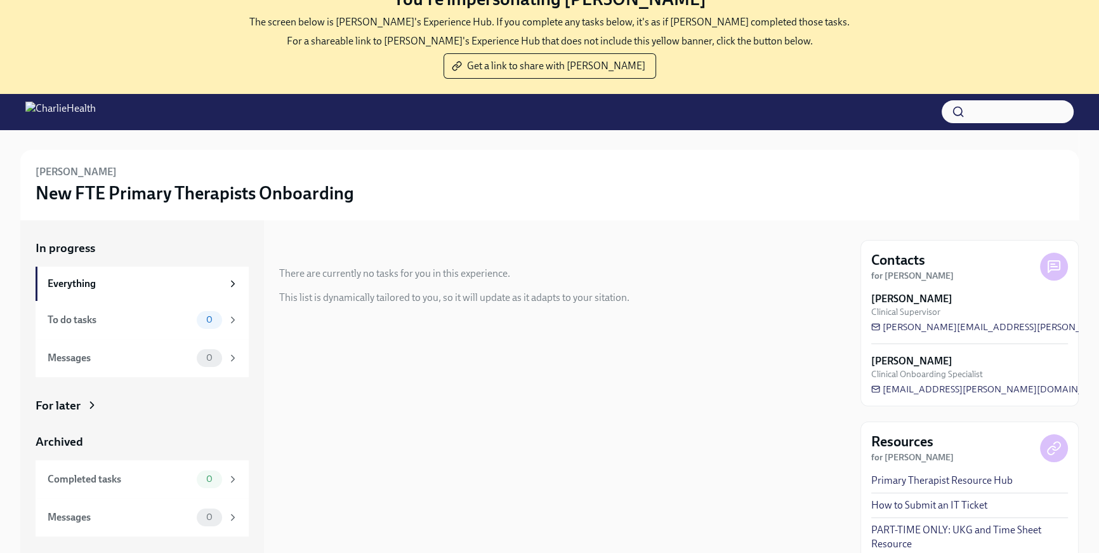
click at [88, 411] on icon at bounding box center [92, 405] width 13 height 13
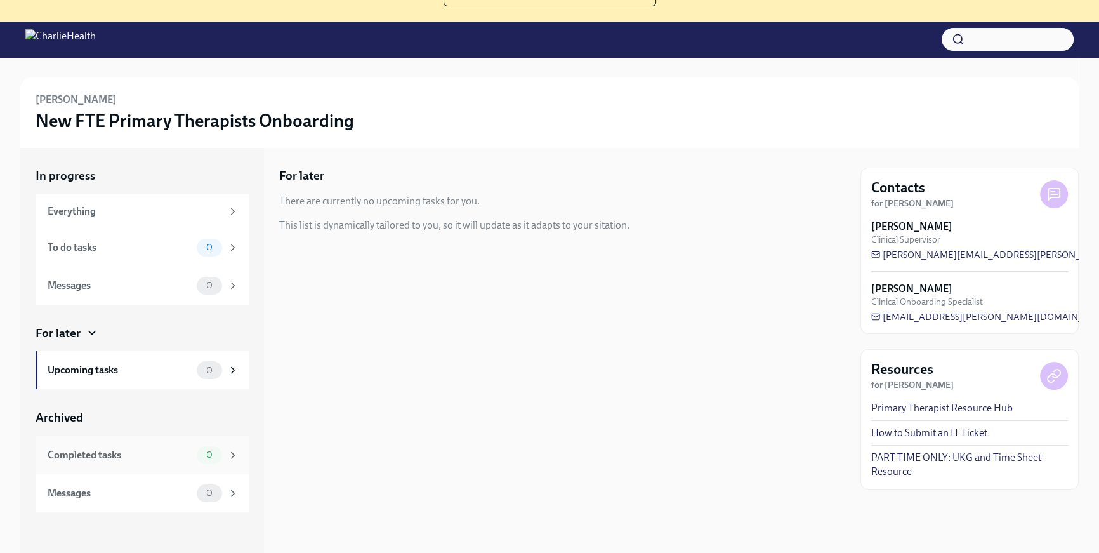
scroll to position [129, 0]
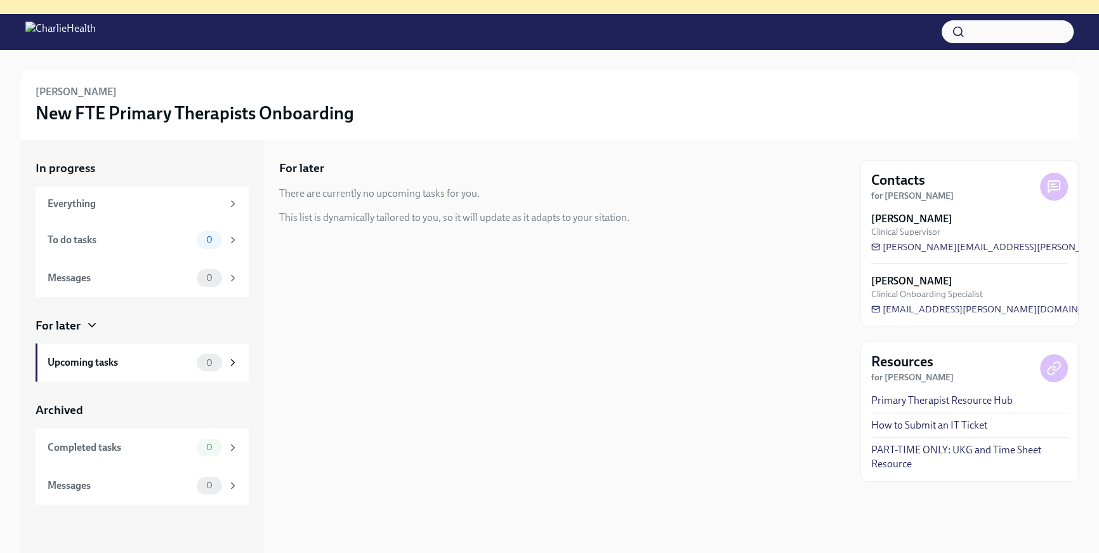
scroll to position [49, 0]
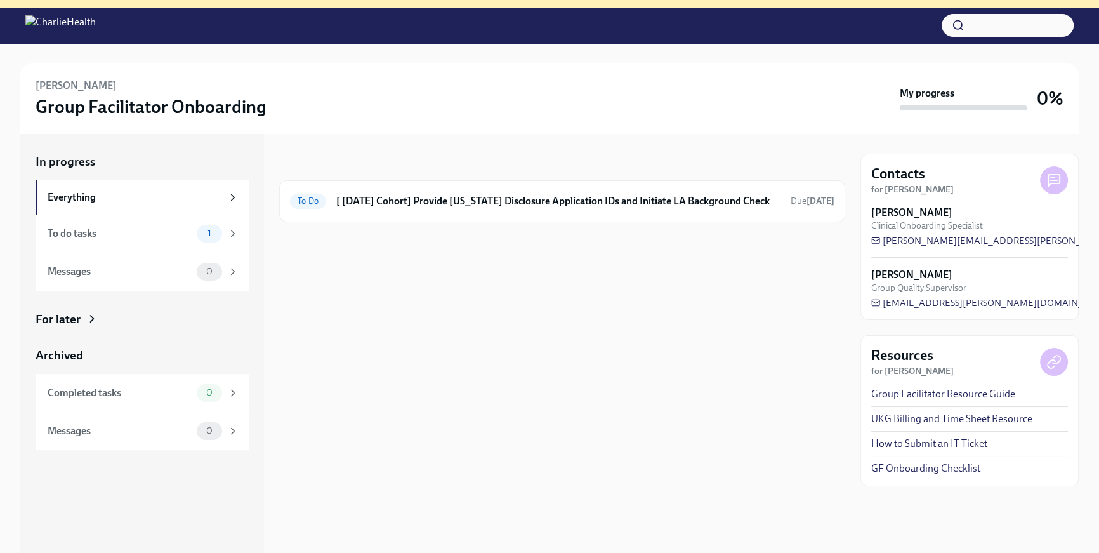
scroll to position [142, 0]
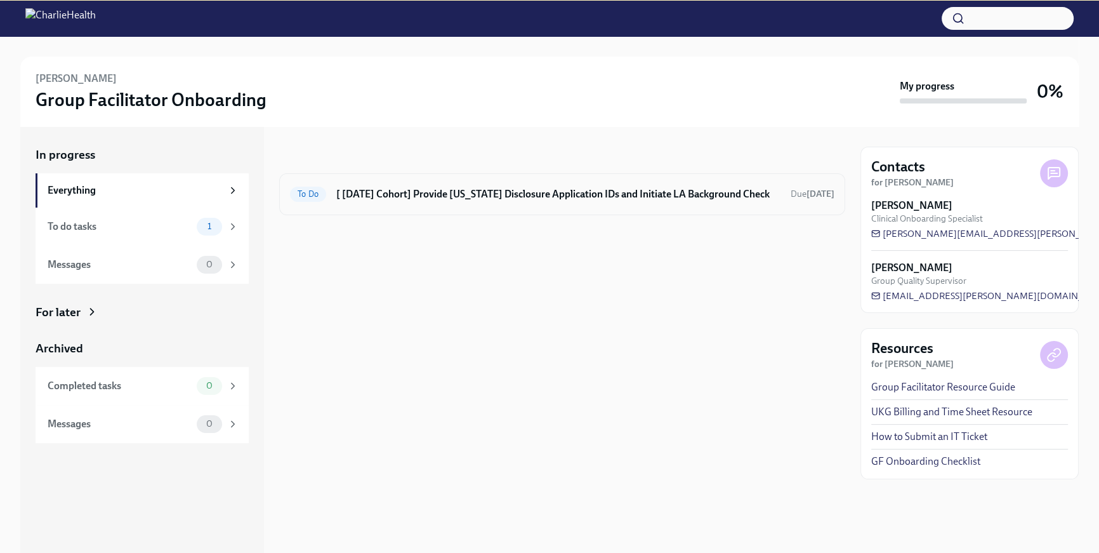
click at [684, 212] on div "To Do [ [DATE] Cohort] Provide [US_STATE] Disclosure Application IDs and Initia…" at bounding box center [562, 194] width 566 height 42
click at [684, 199] on h6 "[ [DATE] Cohort] Provide [US_STATE] Disclosure Application IDs and Initiate LA …" at bounding box center [558, 194] width 444 height 14
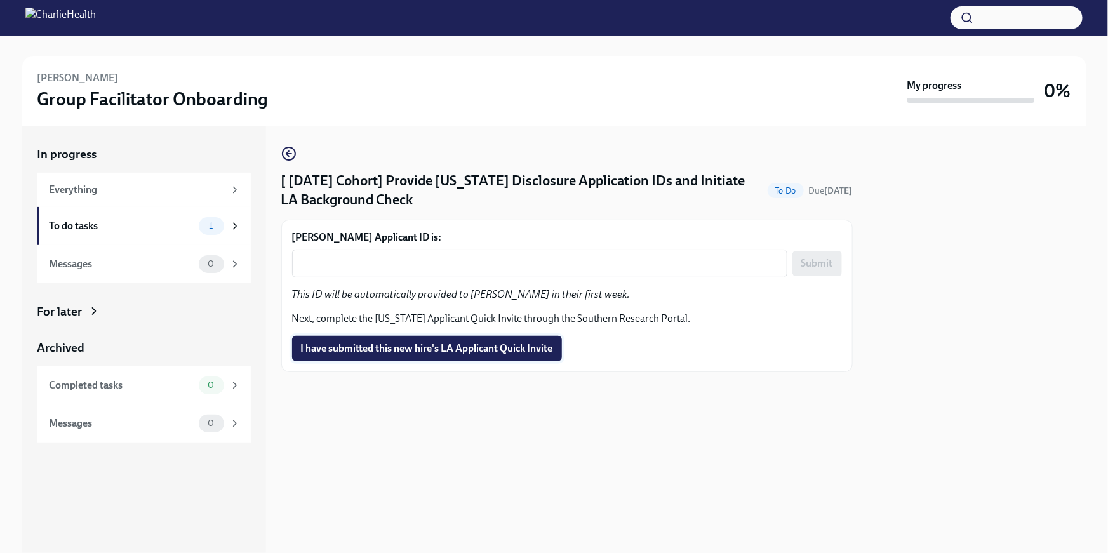
click at [508, 348] on span "I have submitted this new hire's LA Applicant Quick Invite" at bounding box center [427, 348] width 252 height 13
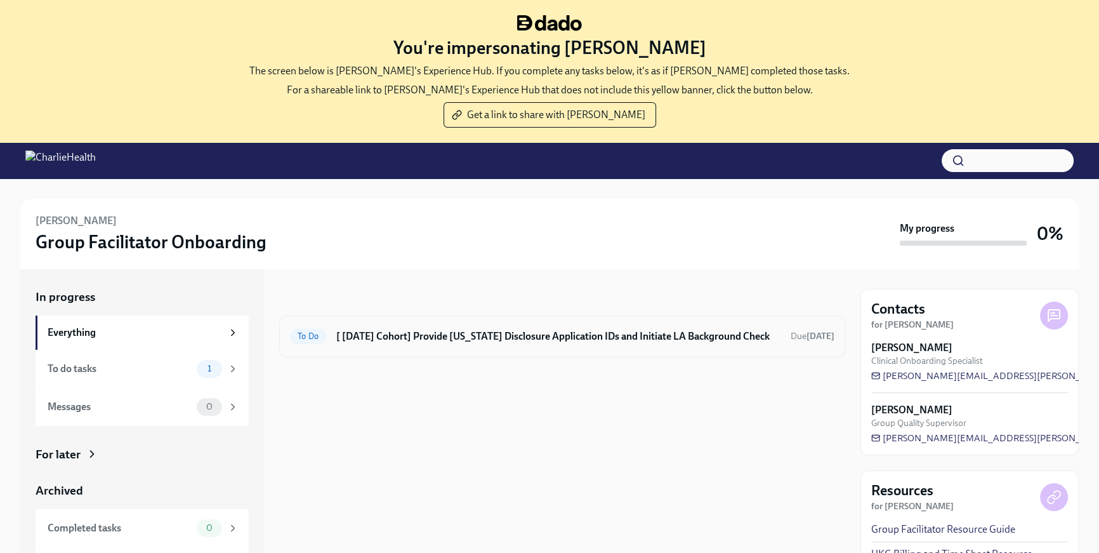
click at [516, 340] on h6 "[ [DATE] Cohort] Provide [US_STATE] Disclosure Application IDs and Initiate LA …" at bounding box center [558, 336] width 444 height 14
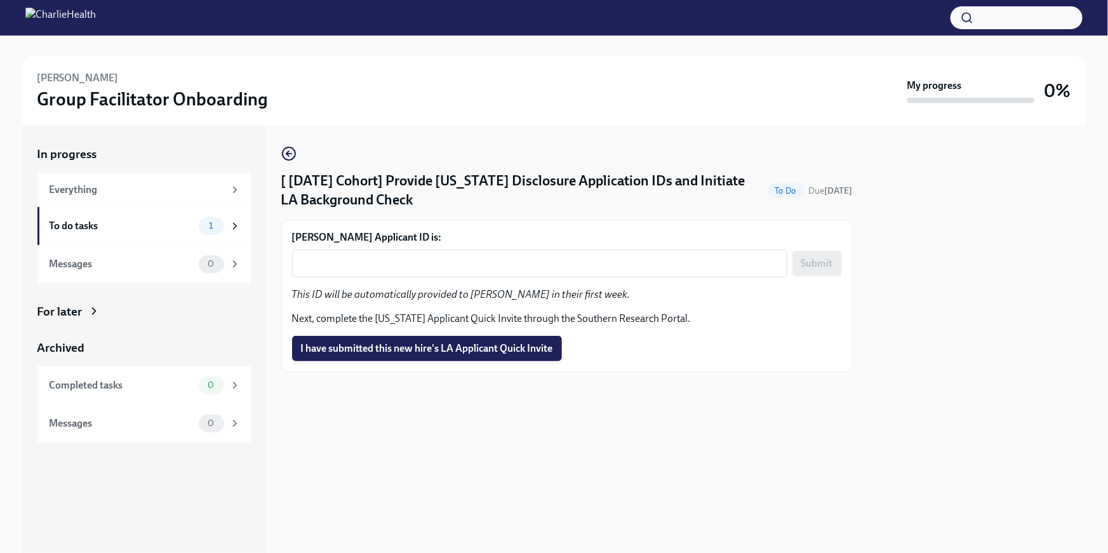
click at [497, 343] on span "I have submitted this new hire's LA Applicant Quick Invite" at bounding box center [427, 348] width 252 height 13
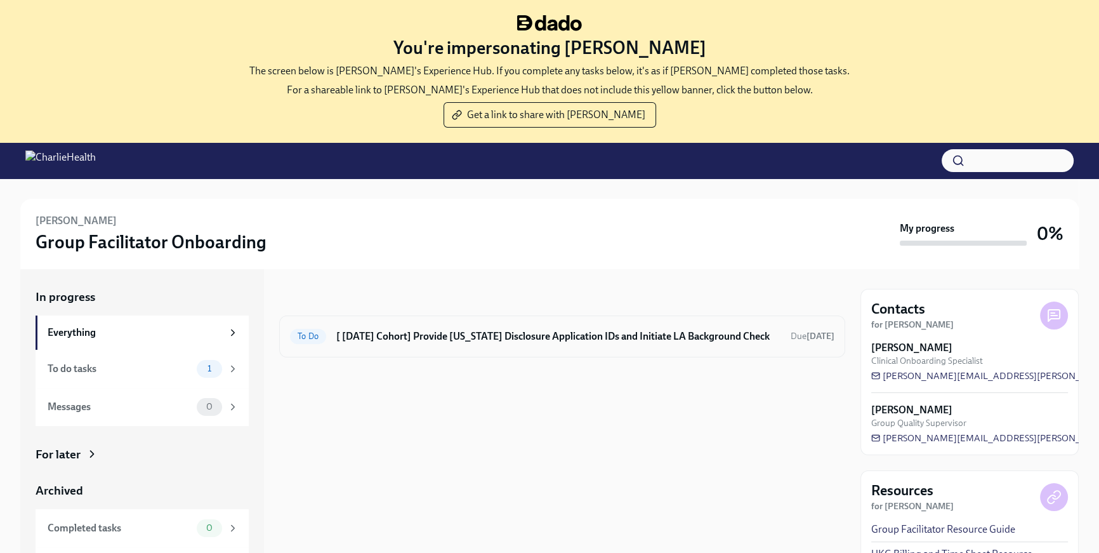
click at [475, 324] on div "To Do [ [DATE] Cohort] Provide [US_STATE] Disclosure Application IDs and Initia…" at bounding box center [562, 336] width 566 height 42
click at [602, 334] on h6 "[ [DATE] Cohort] Provide [US_STATE] Disclosure Application IDs and Initiate LA …" at bounding box center [558, 336] width 444 height 14
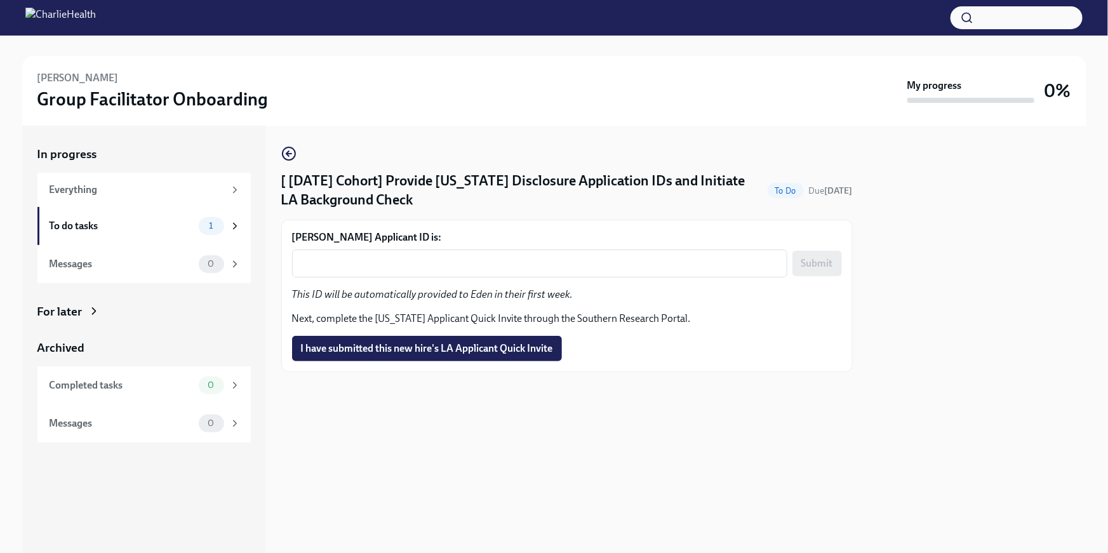
drag, startPoint x: 498, startPoint y: 351, endPoint x: 507, endPoint y: 350, distance: 8.9
click at [498, 350] on span "I have submitted this new hire's LA Applicant Quick Invite" at bounding box center [427, 348] width 252 height 13
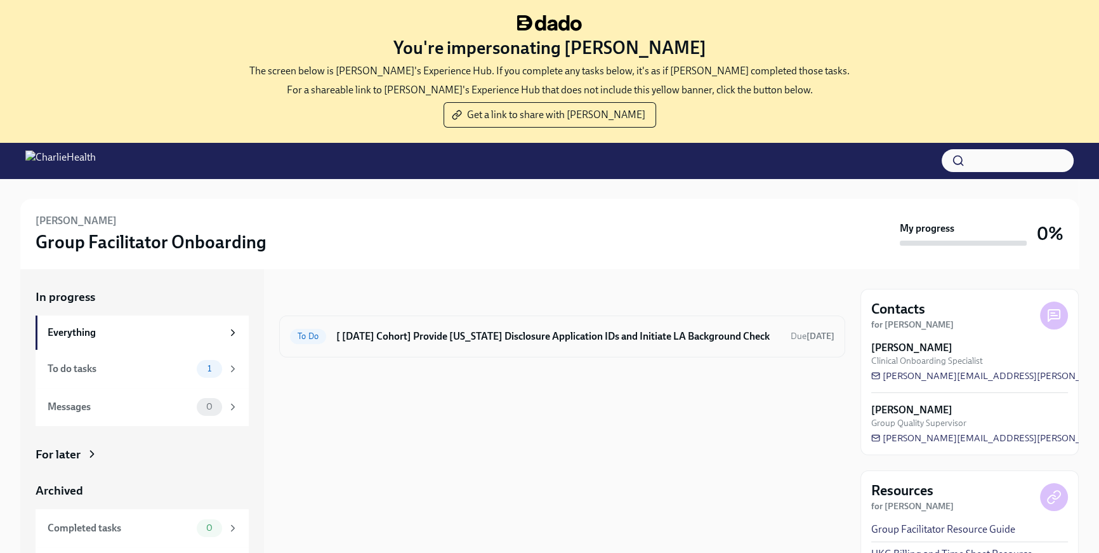
click at [600, 341] on h6 "[ [DATE] Cohort] Provide [US_STATE] Disclosure Application IDs and Initiate LA …" at bounding box center [558, 336] width 444 height 14
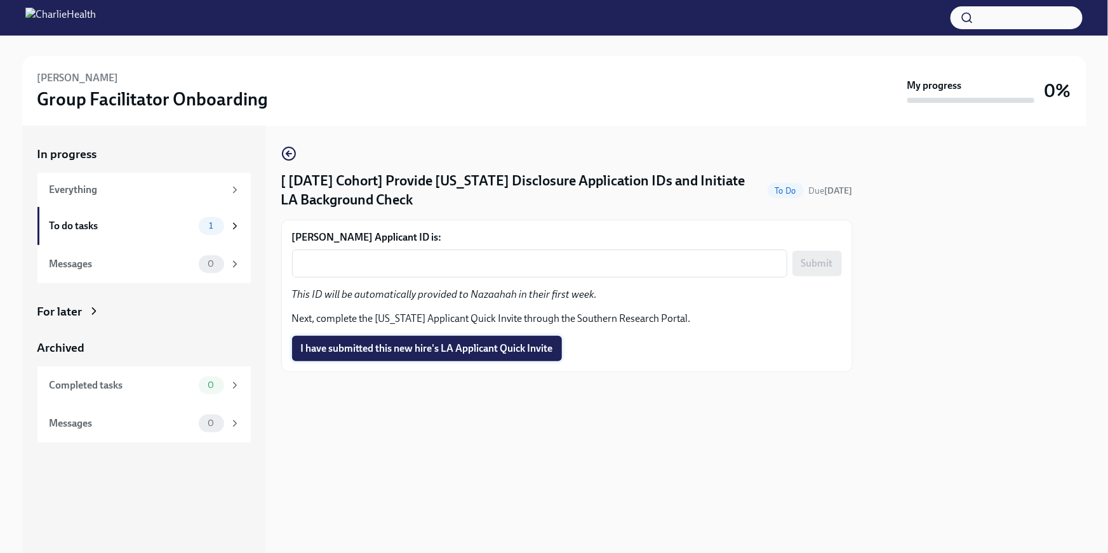
click at [524, 359] on button "I have submitted this new hire's LA Applicant Quick Invite" at bounding box center [427, 348] width 270 height 25
